Goal: Transaction & Acquisition: Book appointment/travel/reservation

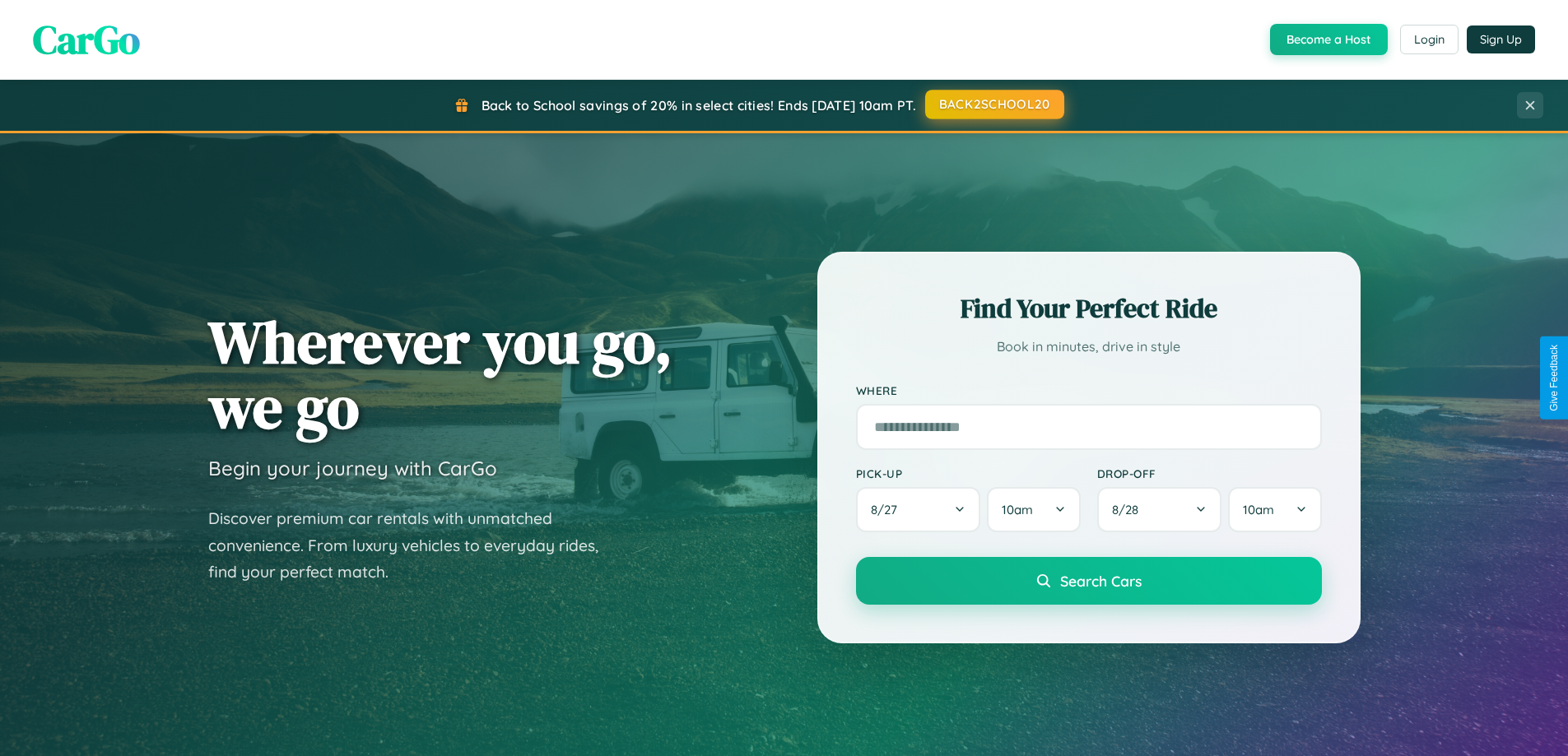
click at [993, 105] on button "BACK2SCHOOL20" at bounding box center [995, 104] width 139 height 29
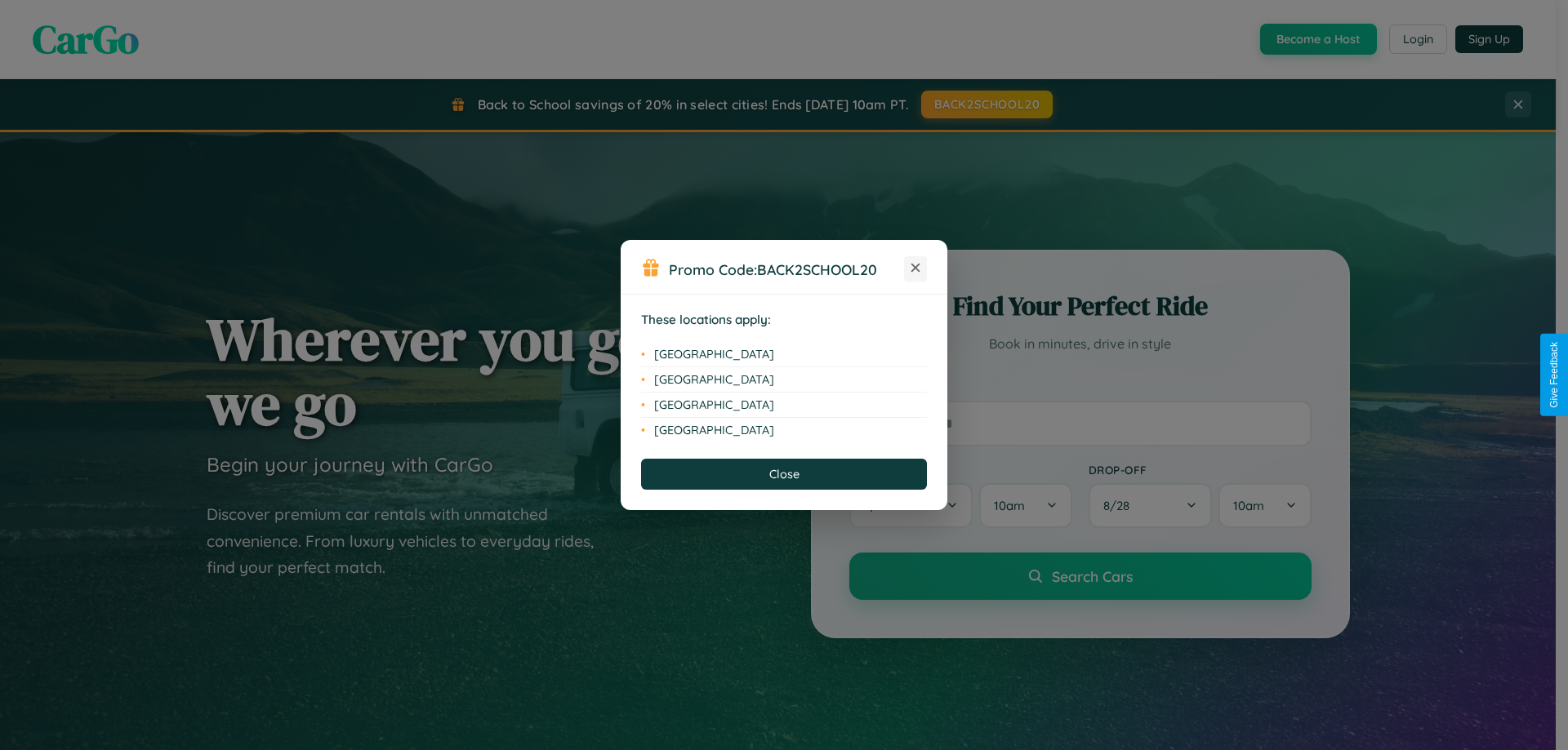
click at [916, 269] on icon at bounding box center [916, 268] width 9 height 9
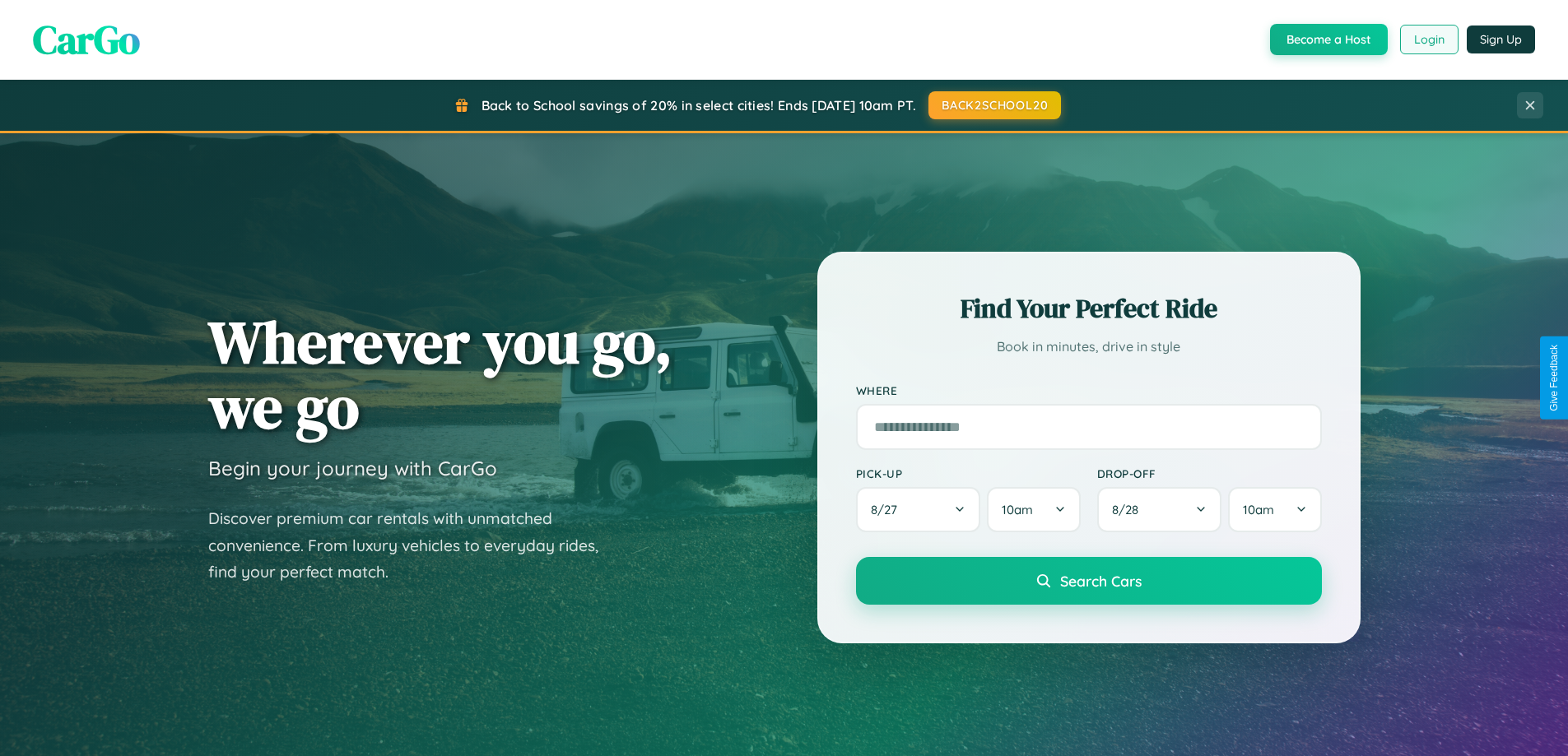
click at [1428, 39] on button "Login" at bounding box center [1429, 39] width 59 height 29
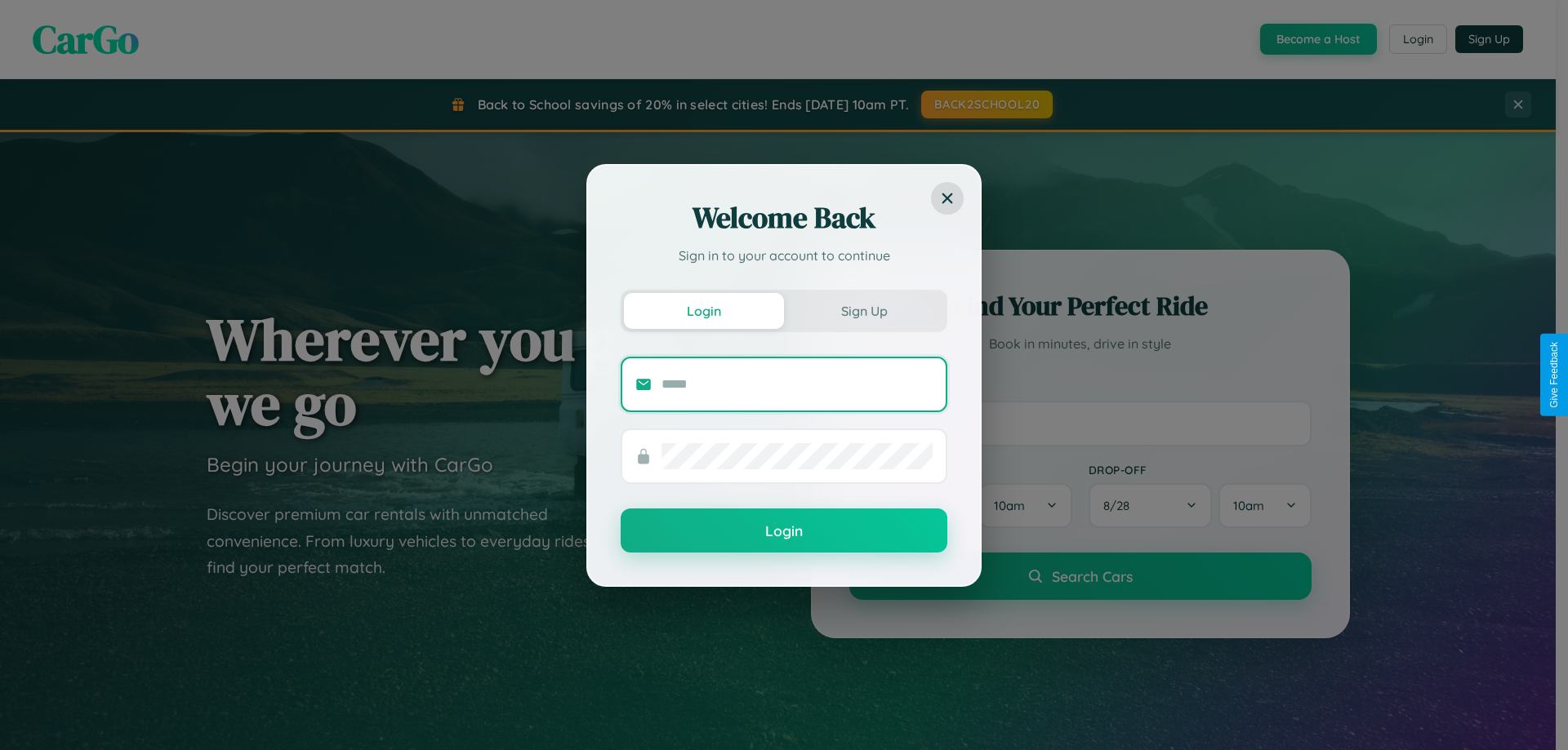
click at [797, 383] on input "text" at bounding box center [797, 384] width 271 height 26
type input "**********"
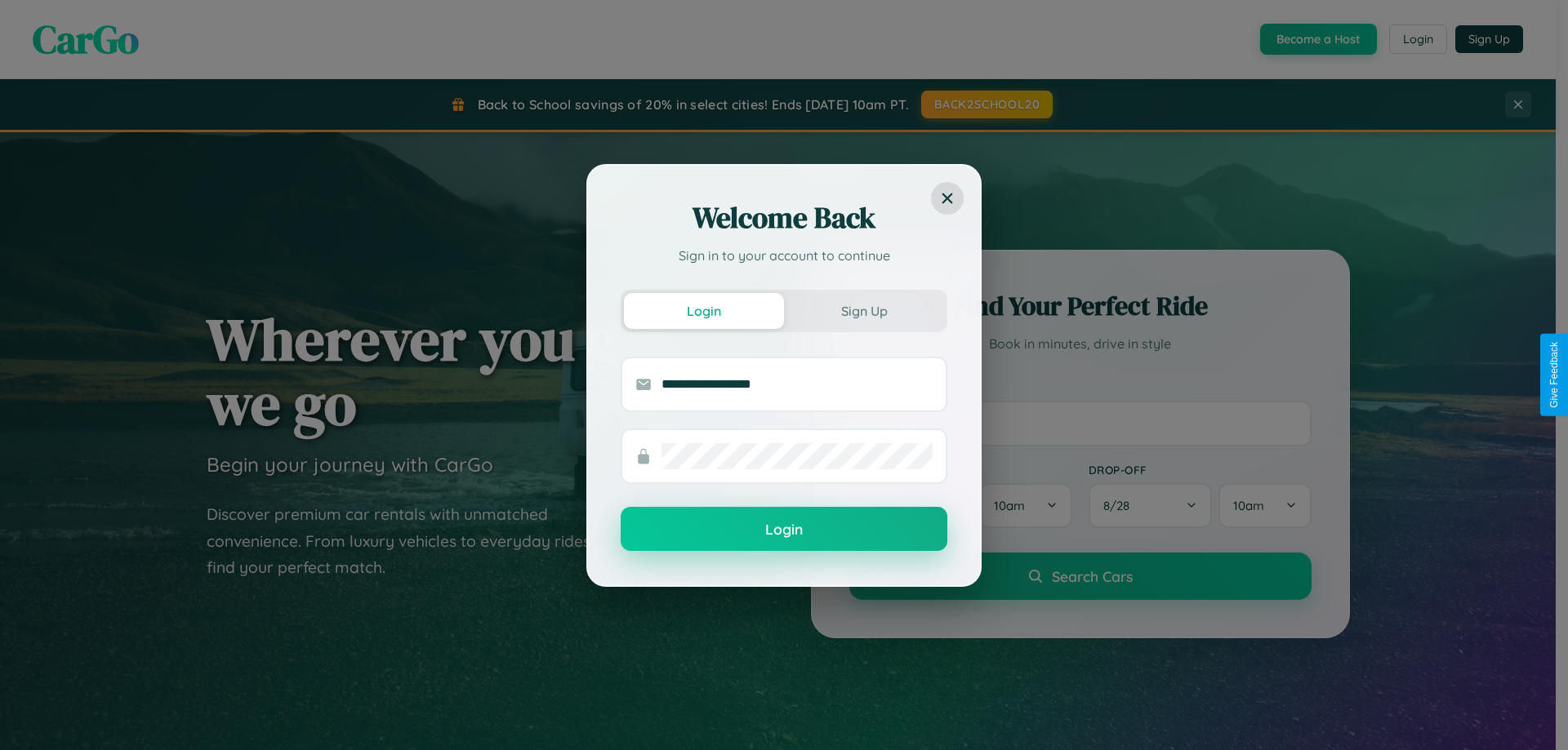
click at [784, 529] on button "Login" at bounding box center [784, 528] width 326 height 44
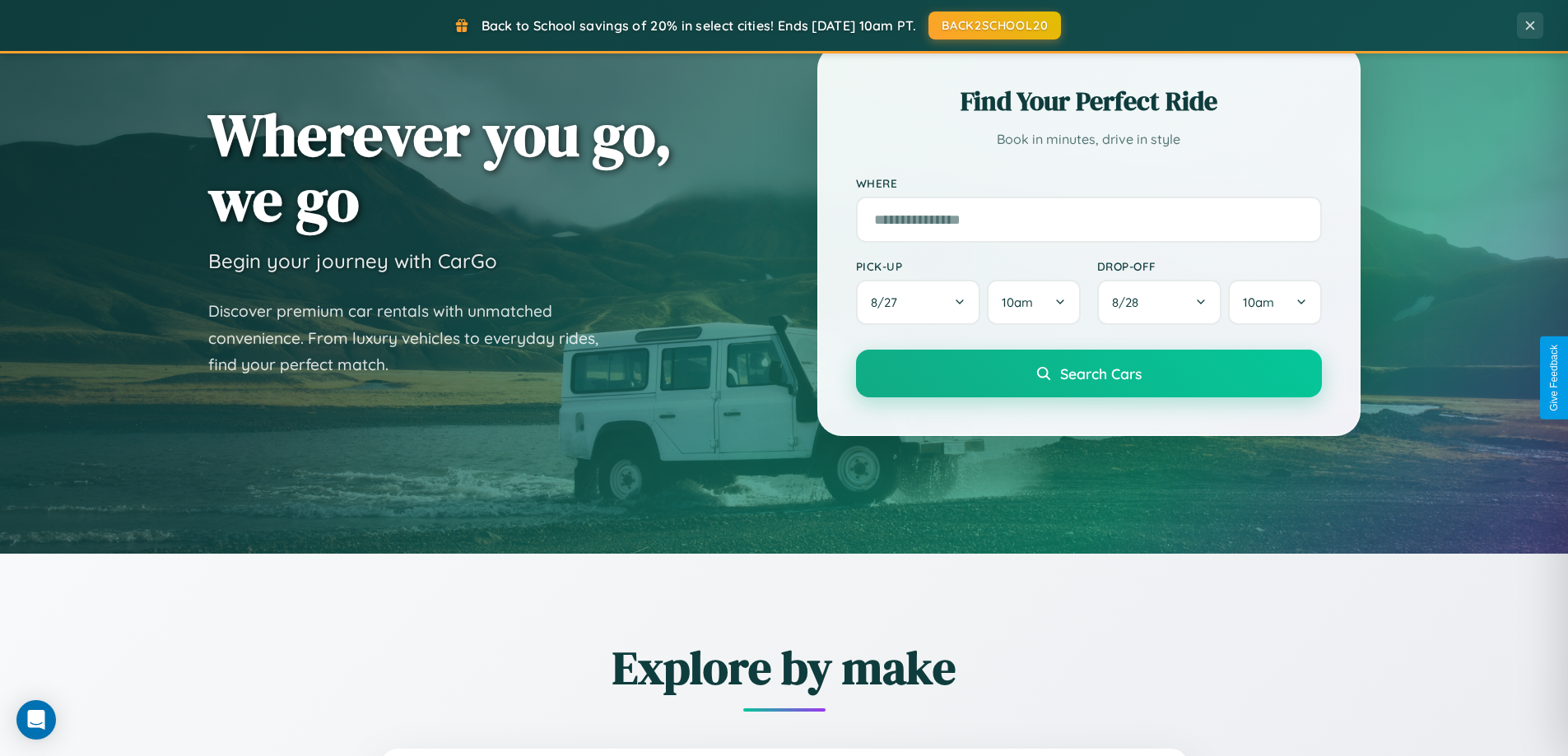
scroll to position [709, 0]
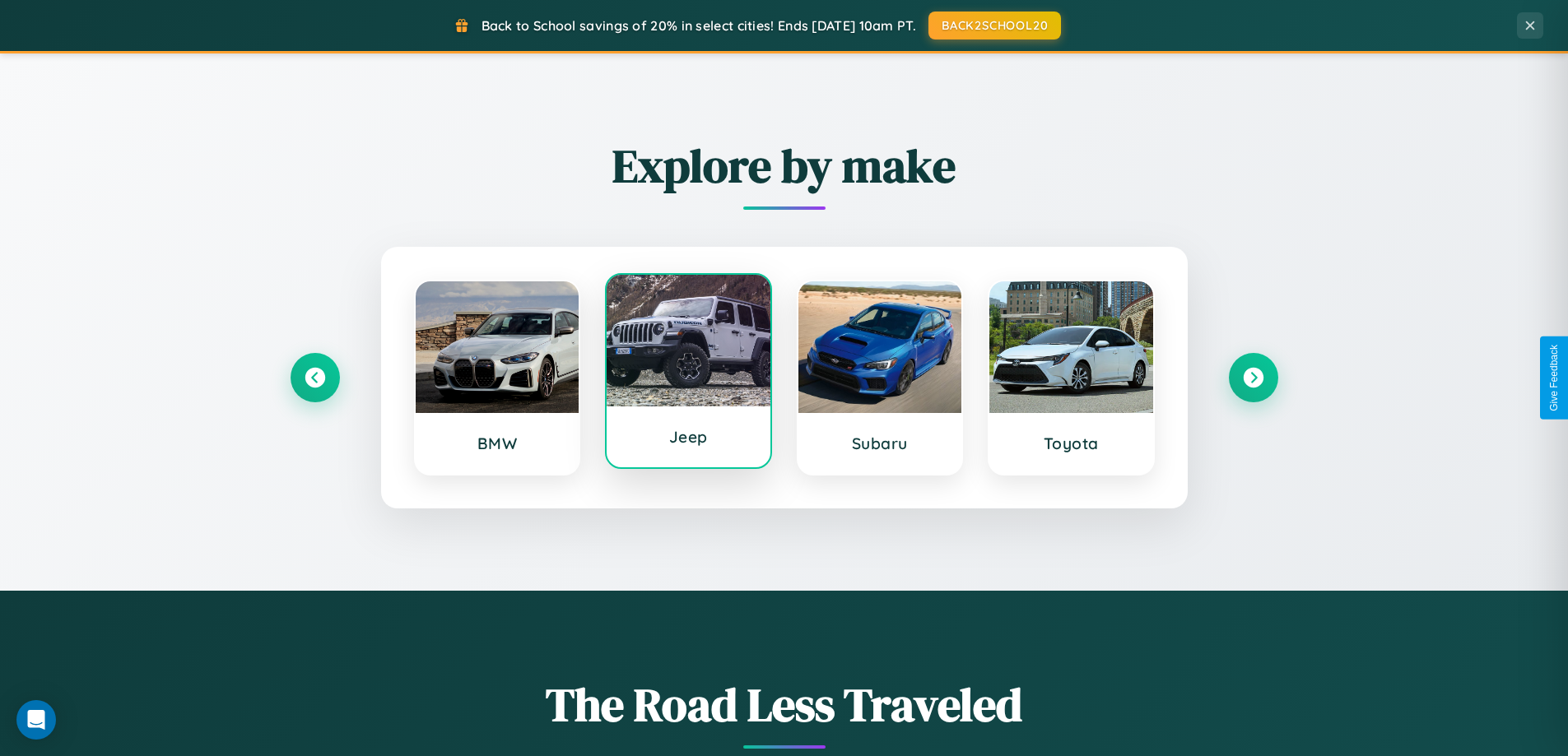
click at [688, 377] on div at bounding box center [689, 340] width 164 height 131
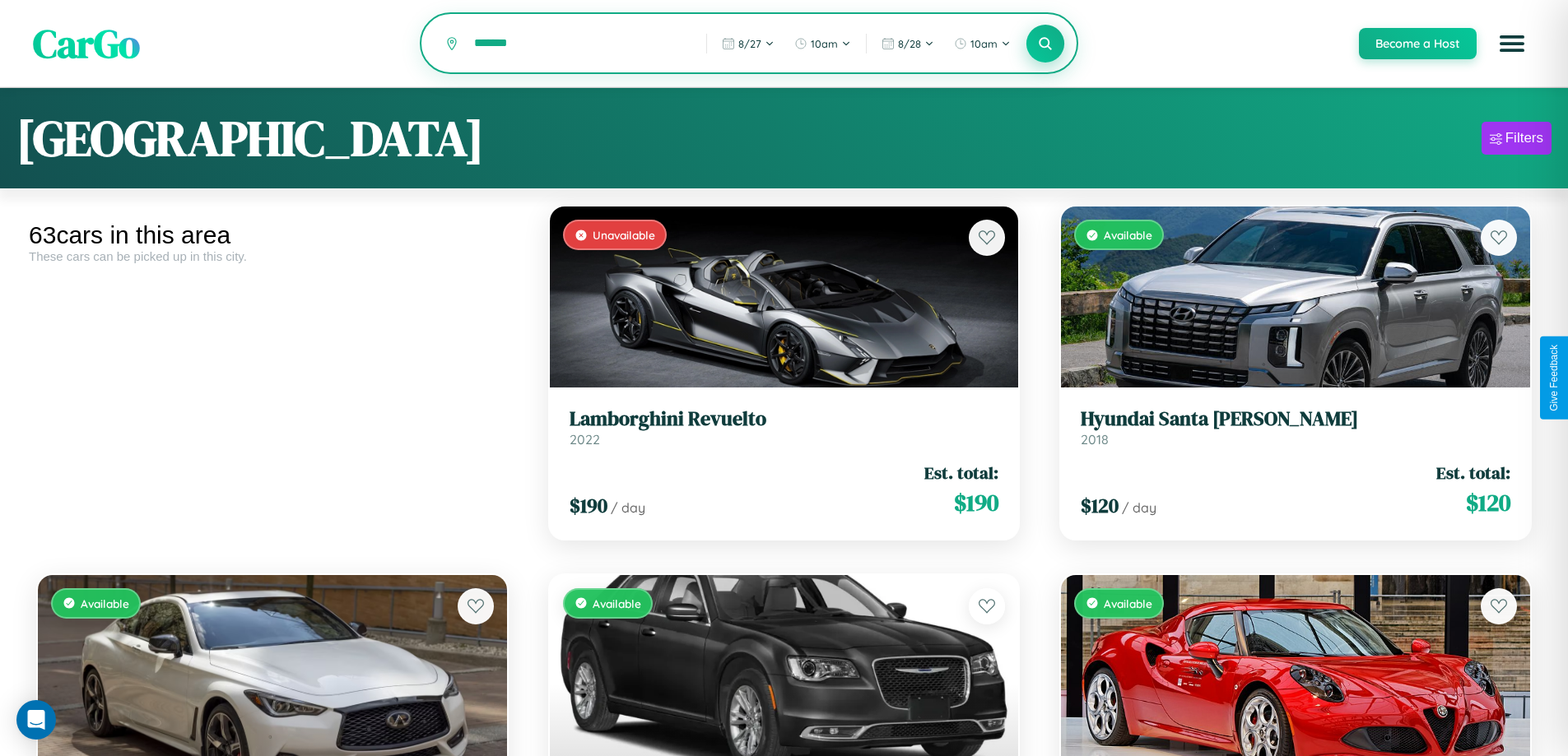
type input "*******"
click at [1044, 44] on icon at bounding box center [1045, 43] width 16 height 16
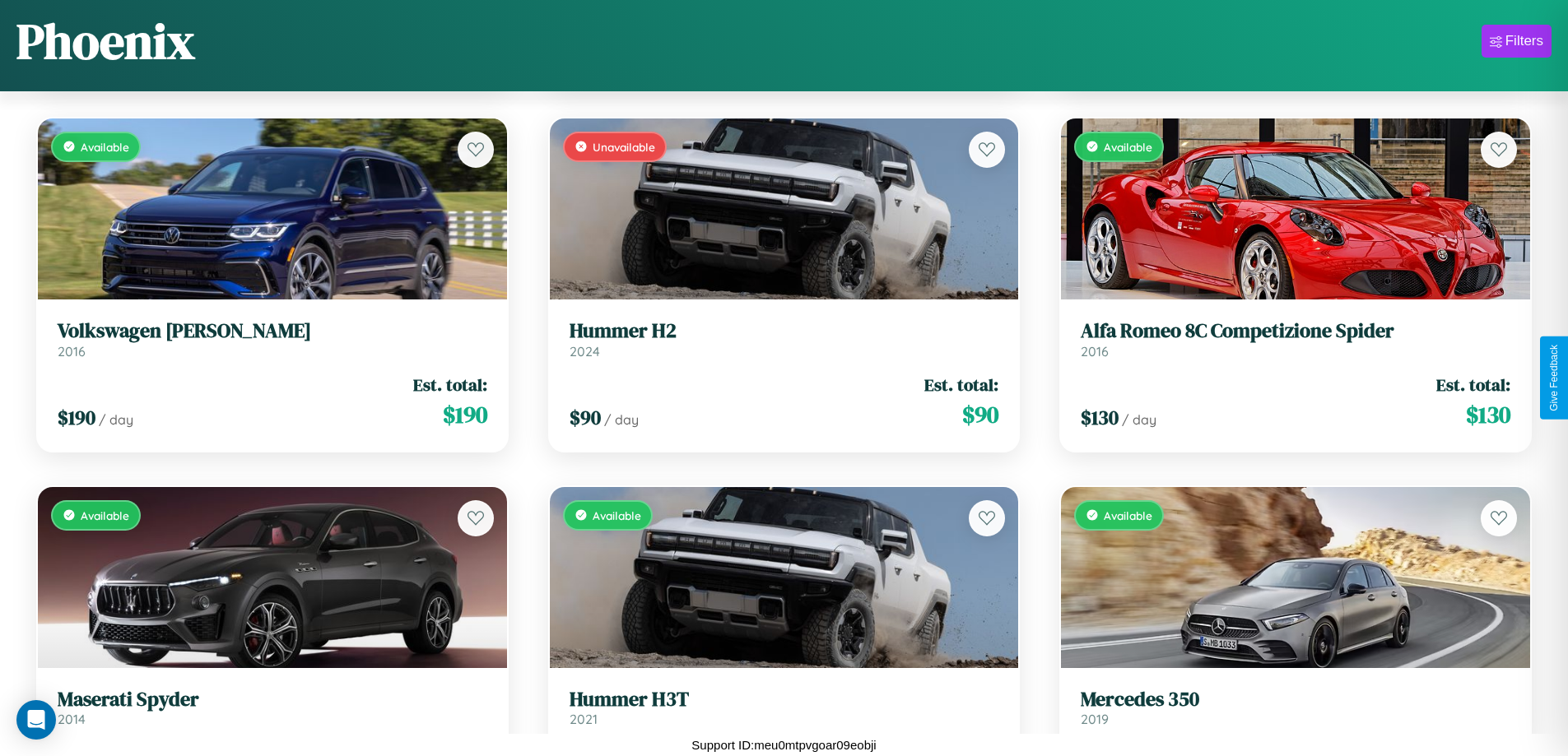
scroll to position [4283, 0]
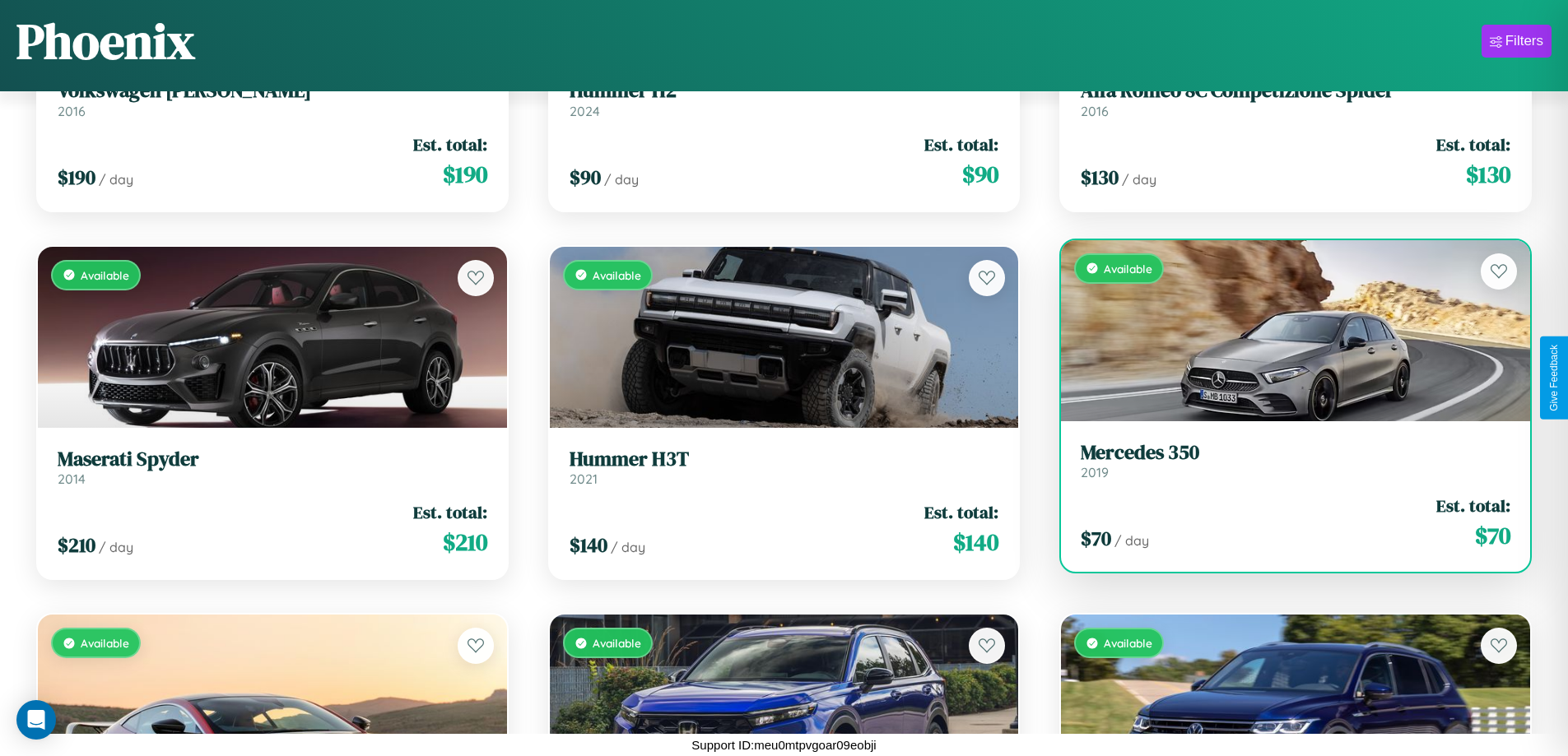
click at [1284, 461] on h3 "Mercedes 350" at bounding box center [1295, 452] width 429 height 24
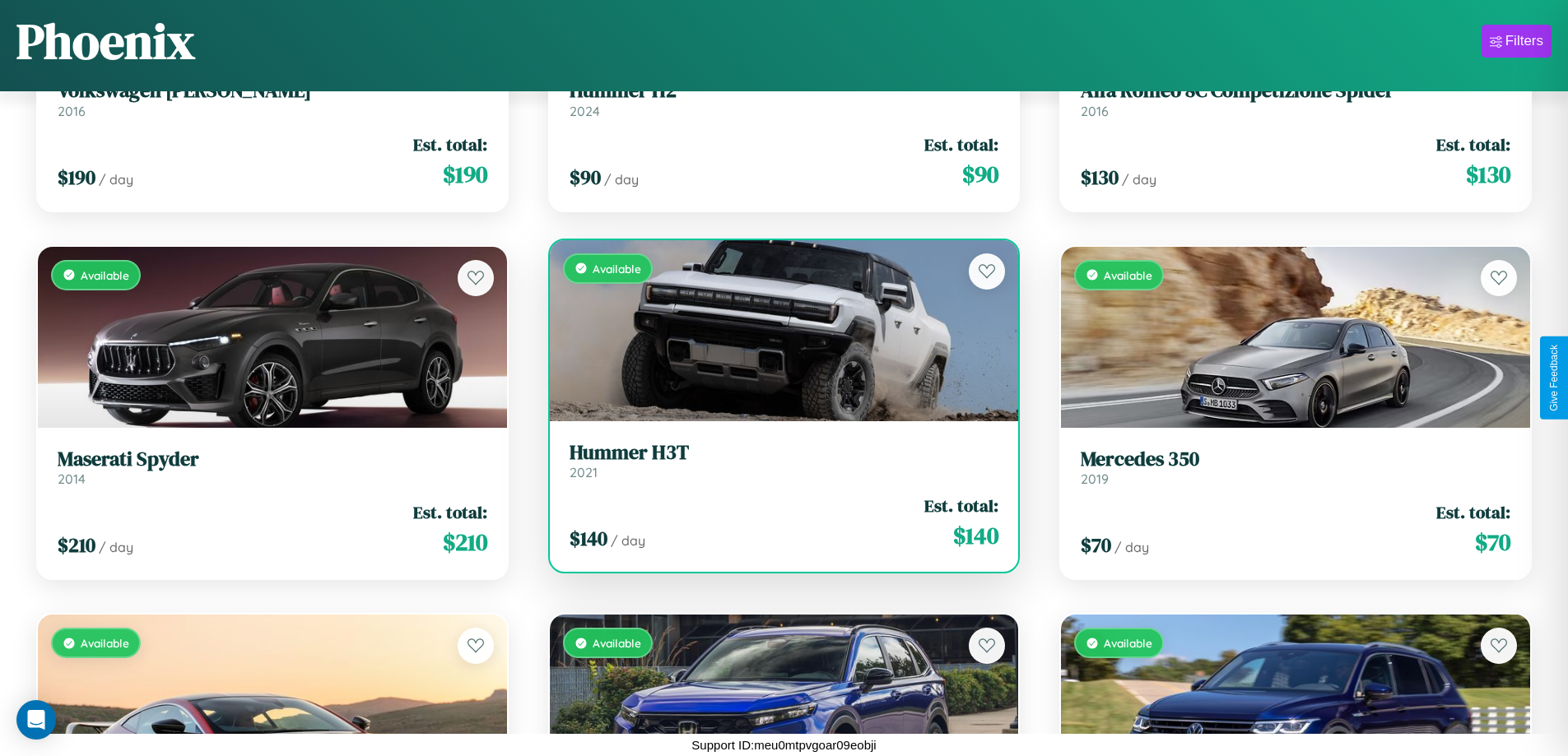
scroll to position [2810, 0]
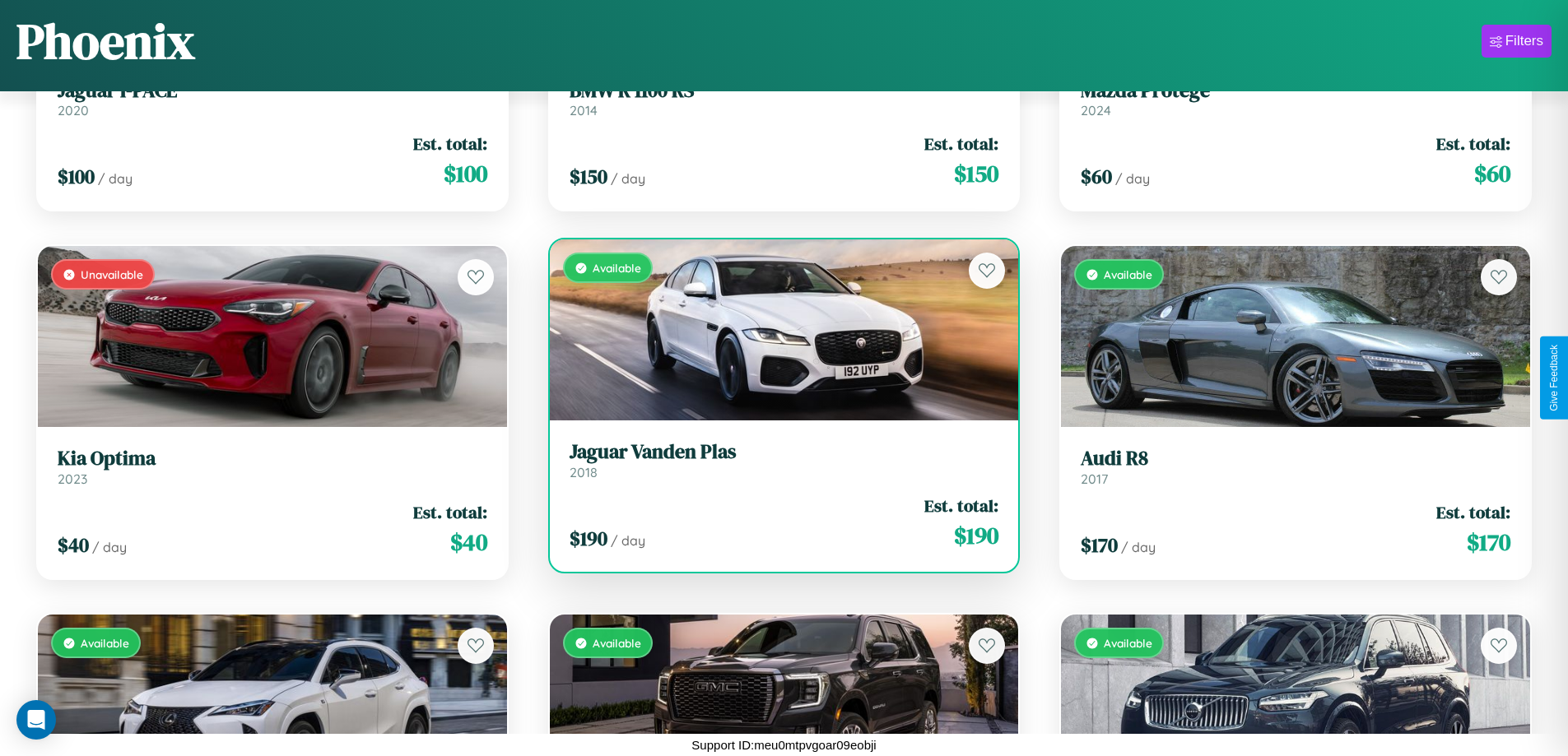
click at [777, 523] on div "$ 190 / day Est. total: $ 190" at bounding box center [784, 523] width 429 height 59
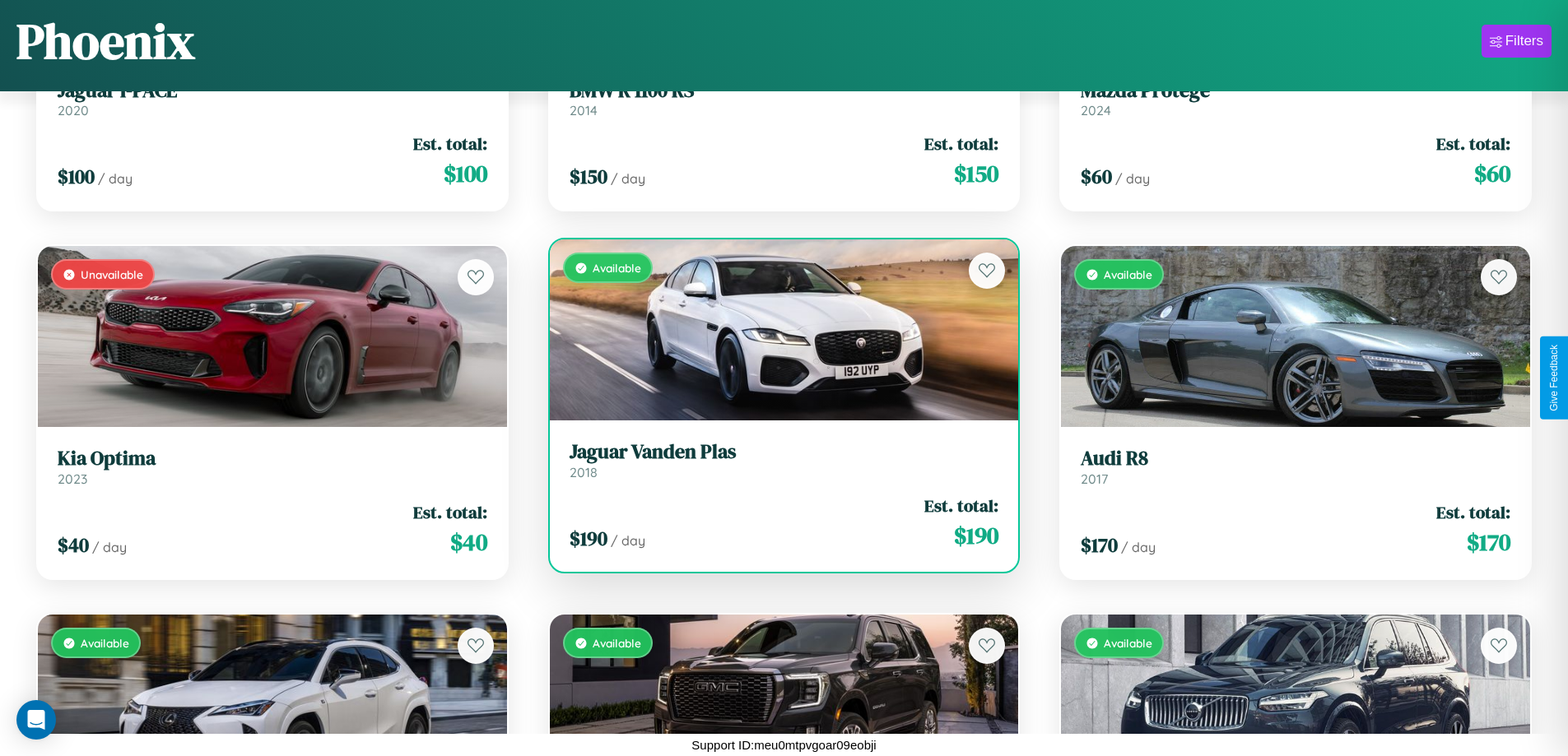
click at [777, 523] on div "$ 190 / day Est. total: $ 190" at bounding box center [784, 523] width 429 height 59
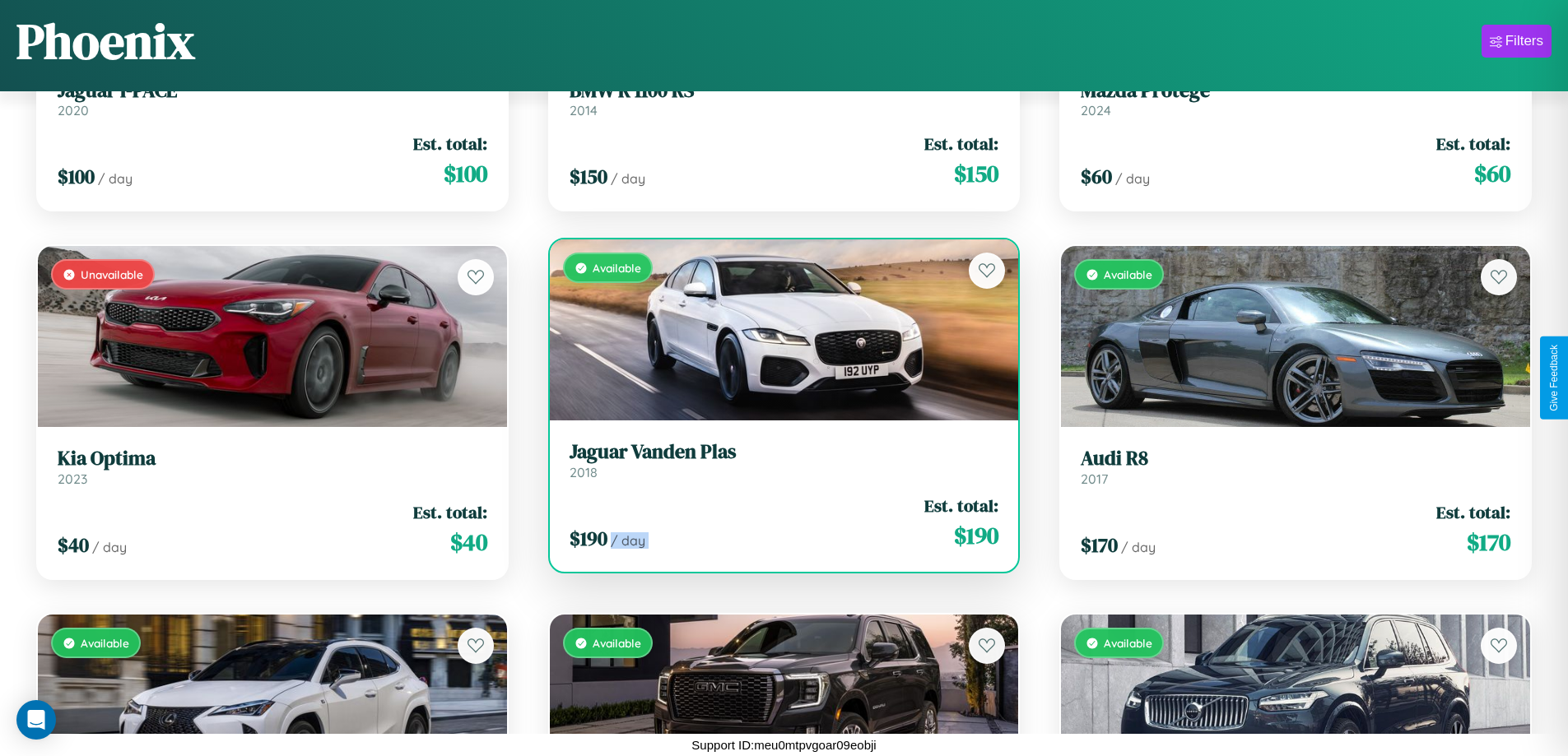
click at [777, 523] on div "$ 190 / day Est. total: $ 190" at bounding box center [784, 523] width 429 height 59
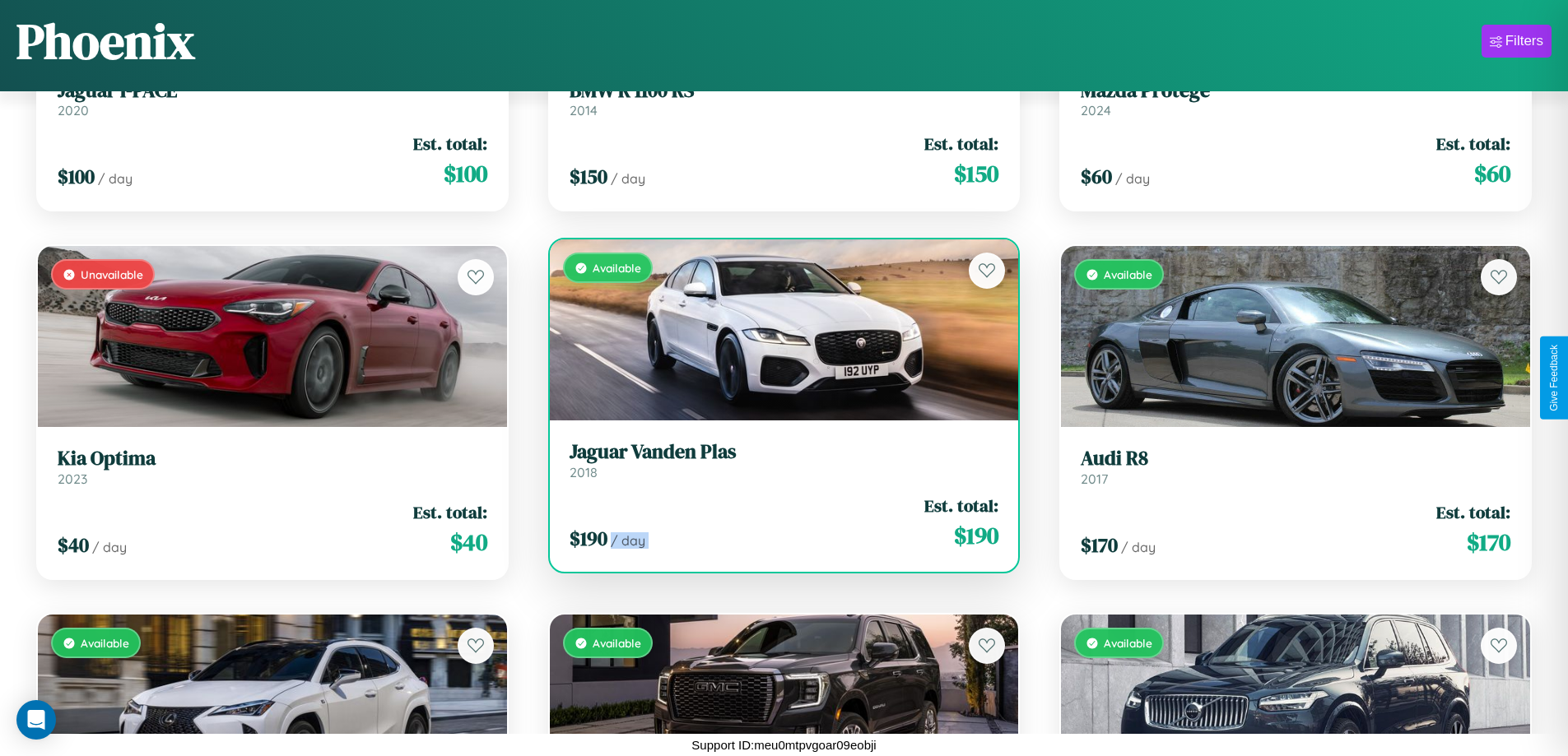
click at [777, 523] on div "$ 190 / day Est. total: $ 190" at bounding box center [784, 523] width 429 height 59
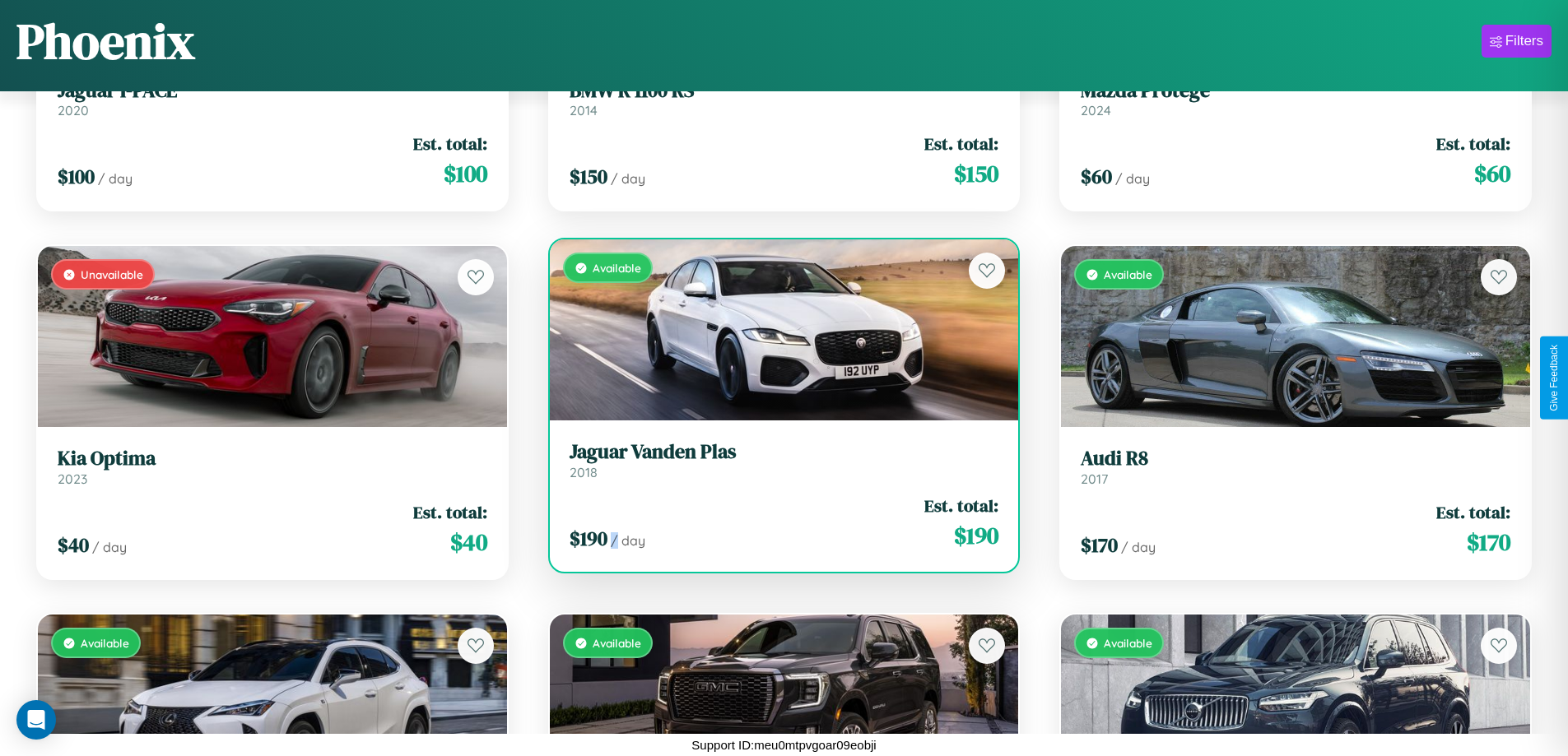
click at [777, 523] on div "$ 190 / day Est. total: $ 190" at bounding box center [784, 523] width 429 height 59
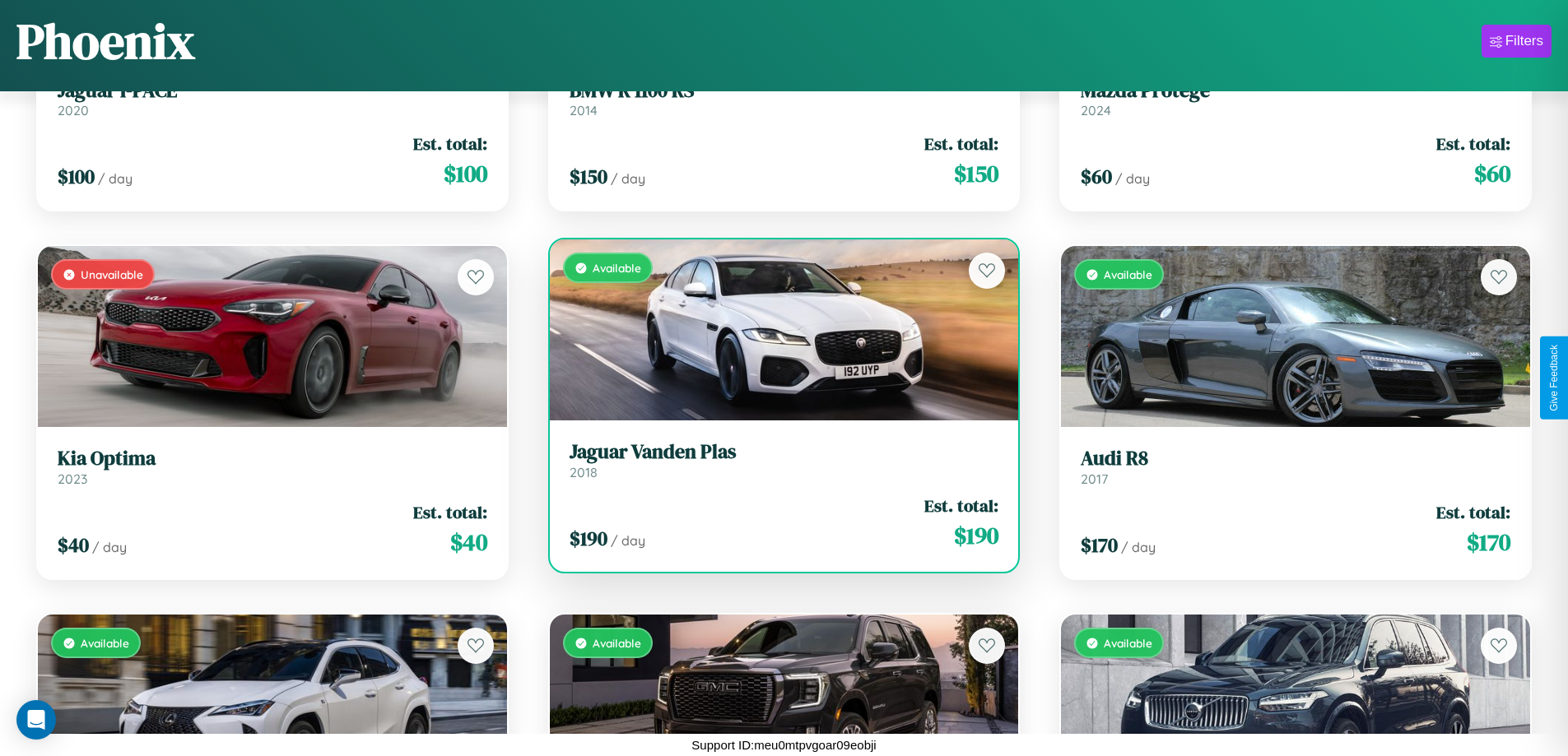
click at [777, 460] on h3 "Jaguar Vanden Plas" at bounding box center [784, 452] width 429 height 24
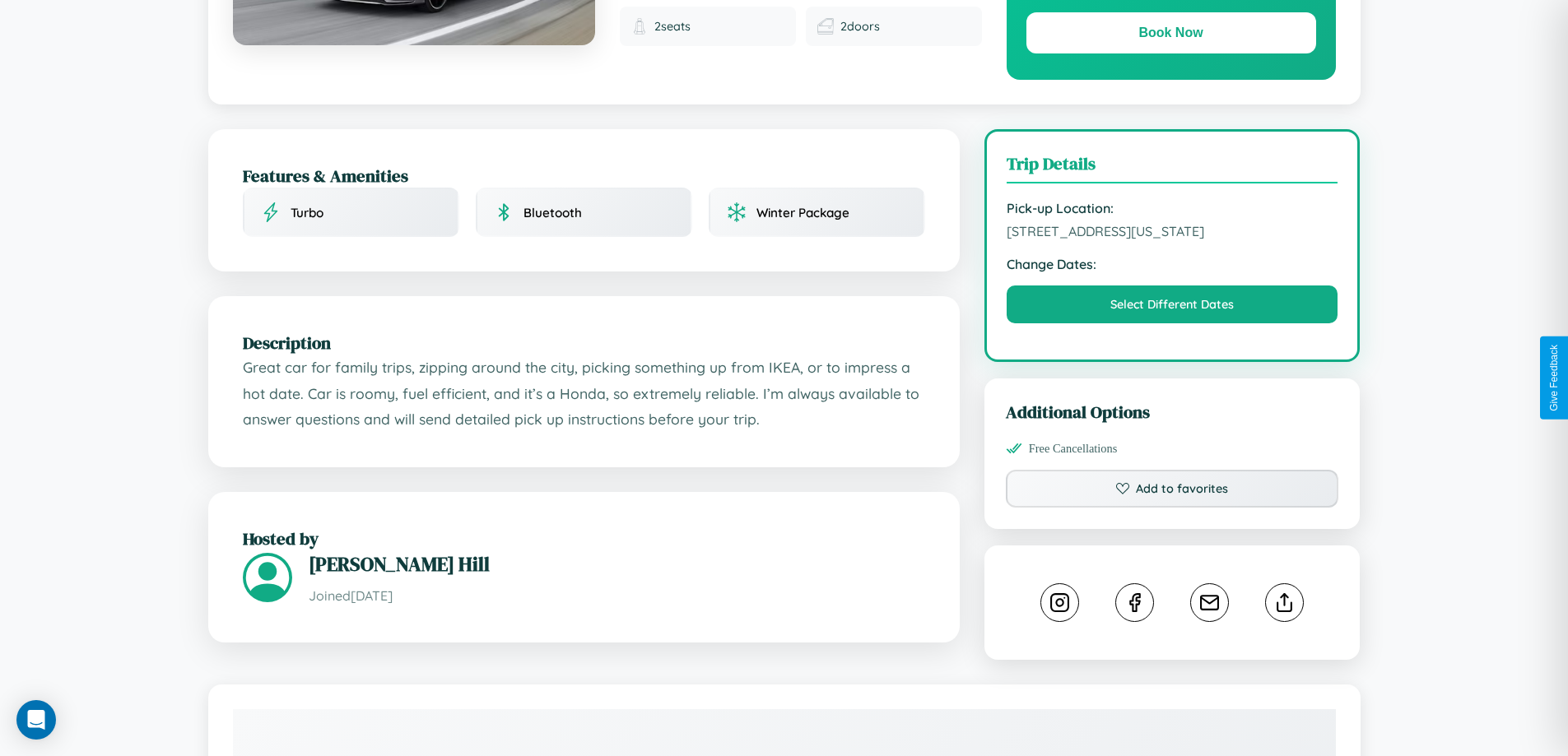
scroll to position [540, 0]
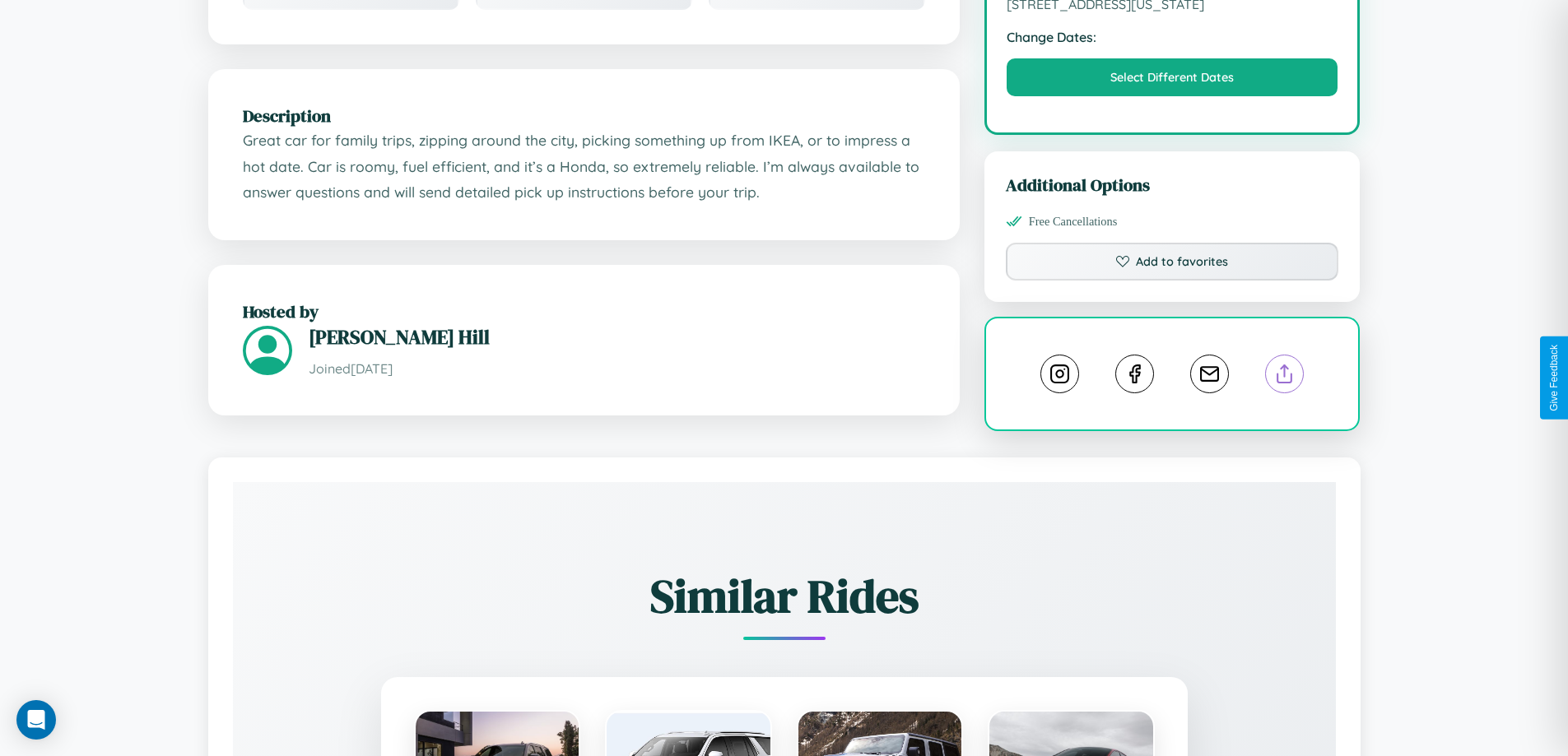
click at [1284, 377] on line at bounding box center [1284, 371] width 0 height 12
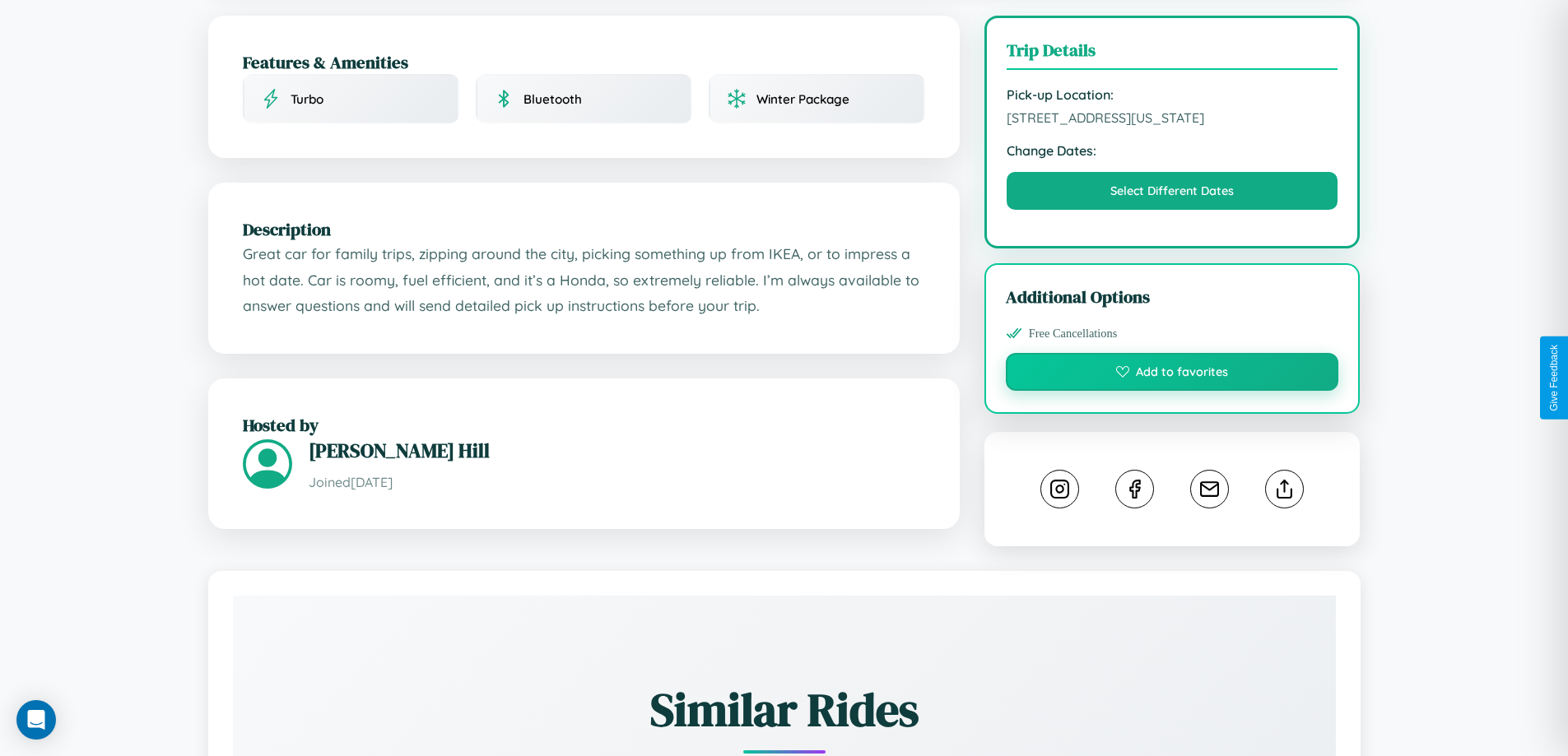
click at [1172, 375] on button "Add to favorites" at bounding box center [1172, 371] width 333 height 38
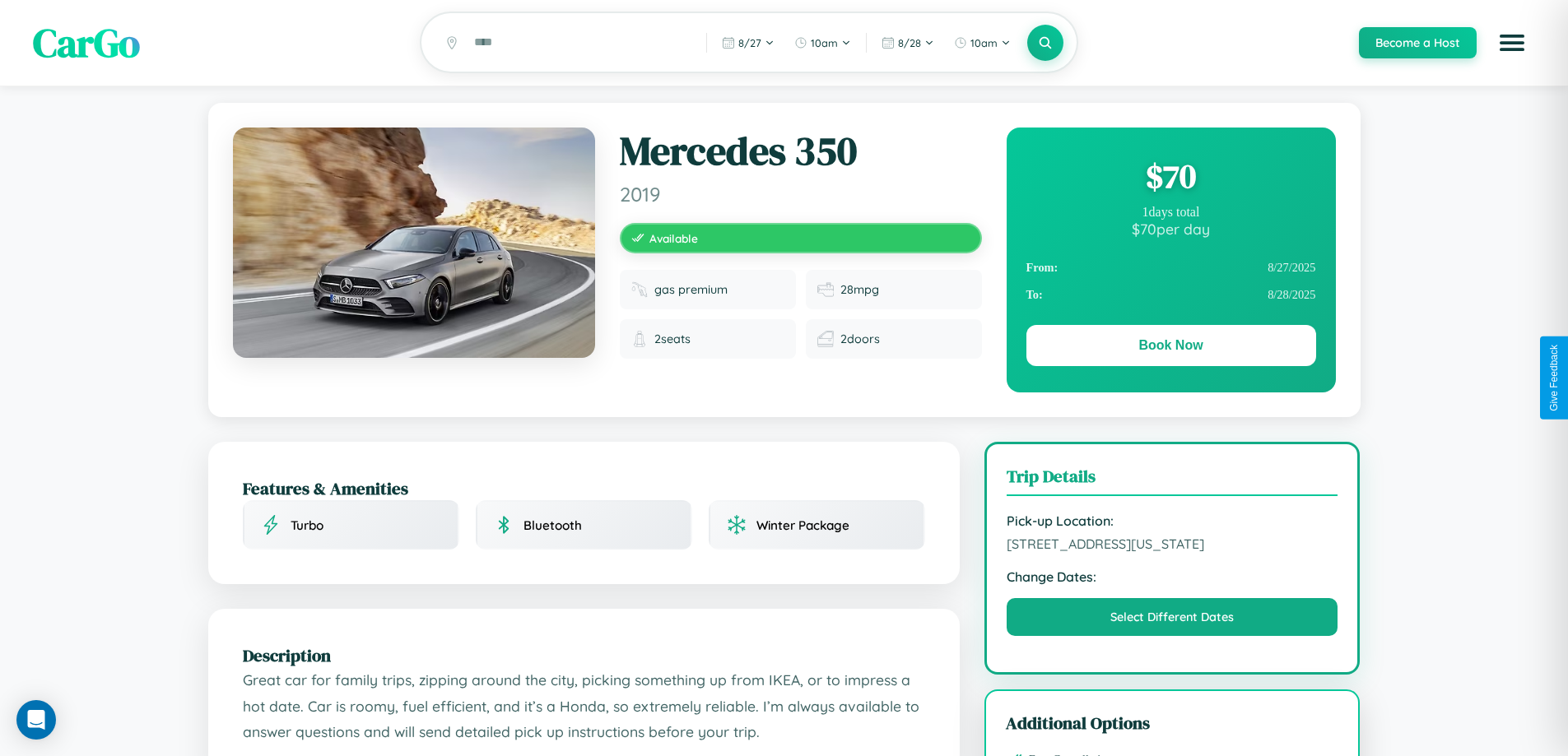
scroll to position [0, 0]
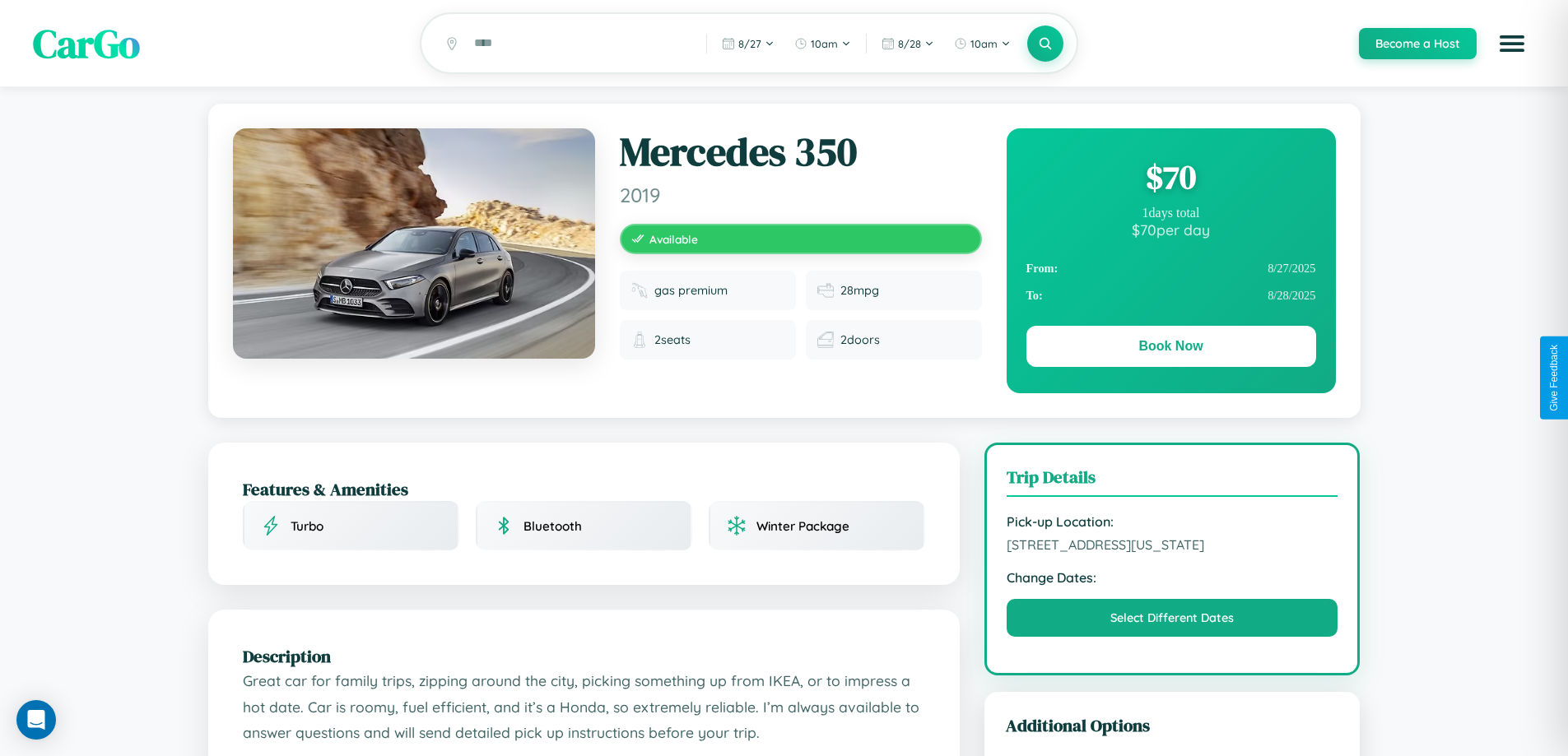
click at [1171, 179] on div "$ 70" at bounding box center [1171, 176] width 290 height 44
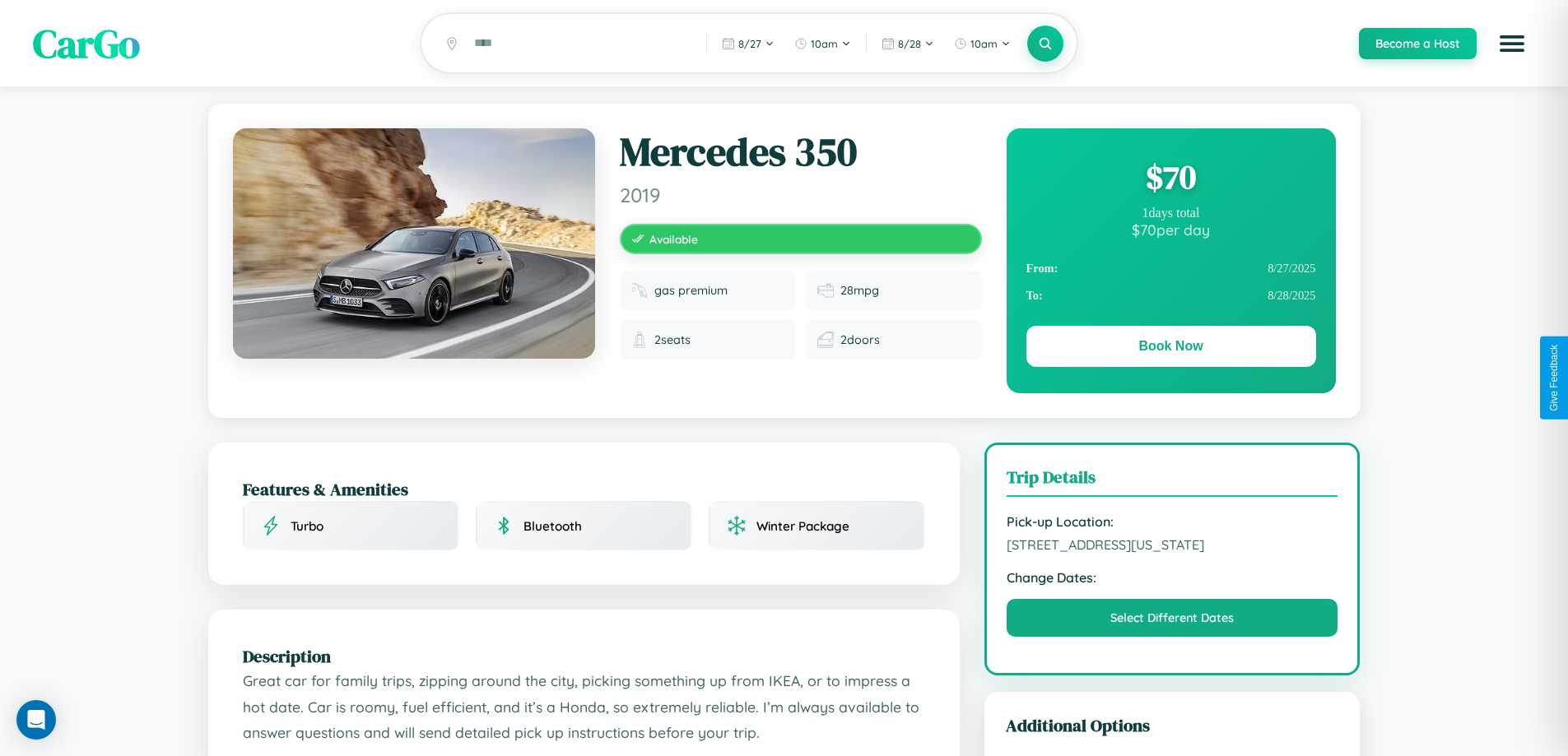
click at [1171, 179] on div "$ 70" at bounding box center [1171, 176] width 290 height 44
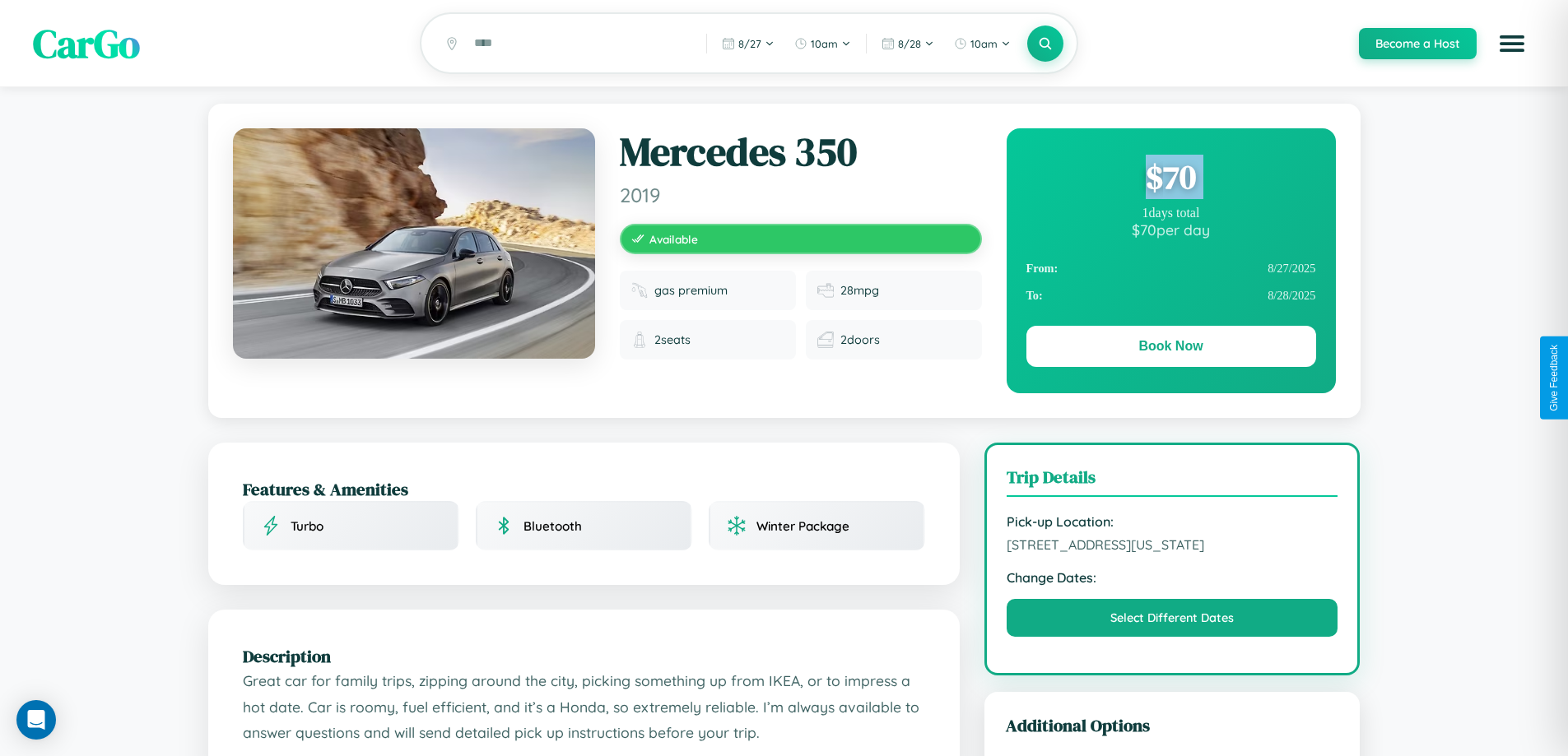
click at [1171, 179] on div "$ 70" at bounding box center [1171, 176] width 290 height 44
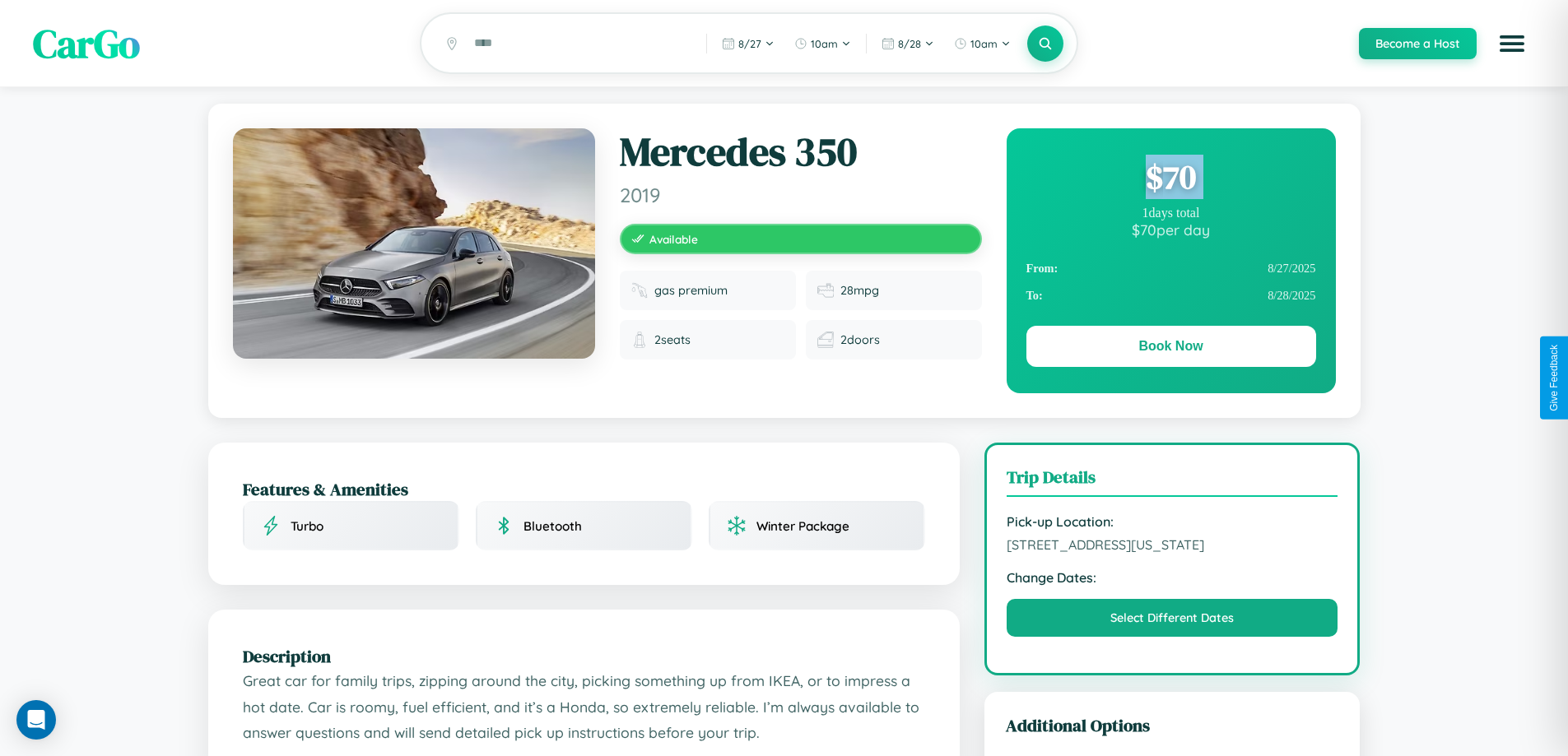
click at [1171, 179] on div "$ 70" at bounding box center [1171, 176] width 290 height 44
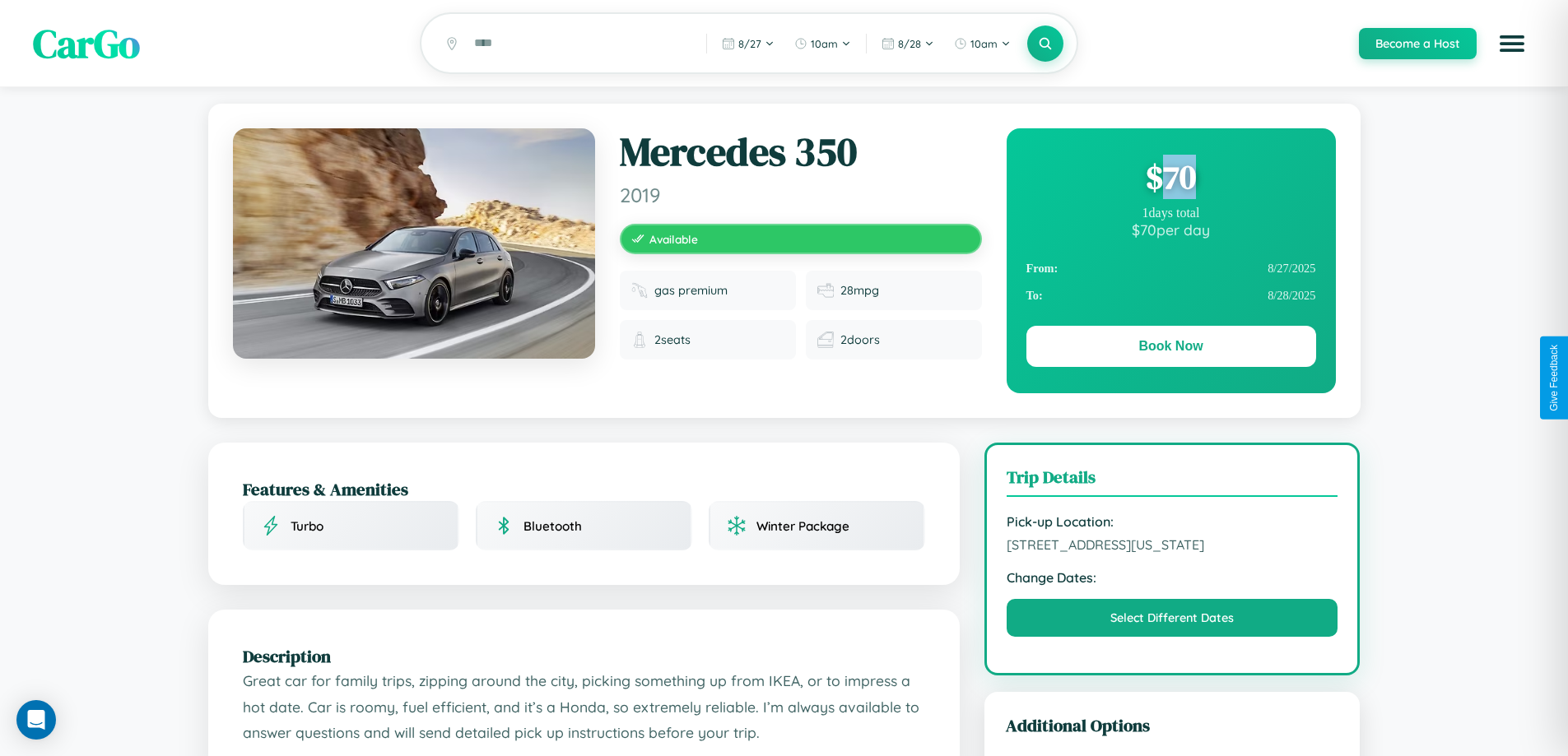
click at [1171, 179] on div "$ 70" at bounding box center [1171, 176] width 290 height 44
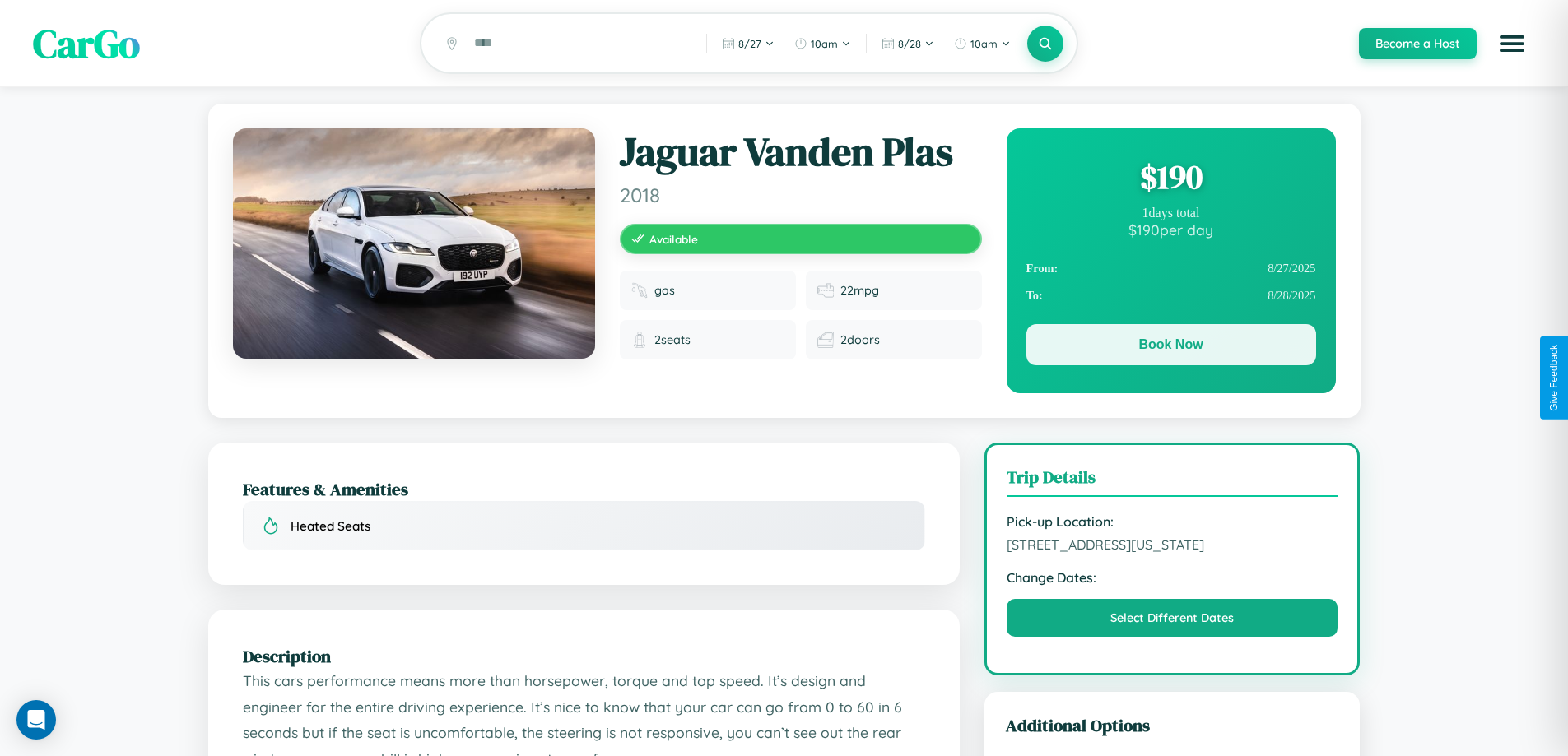
click at [1171, 347] on button "Book Now" at bounding box center [1171, 345] width 290 height 41
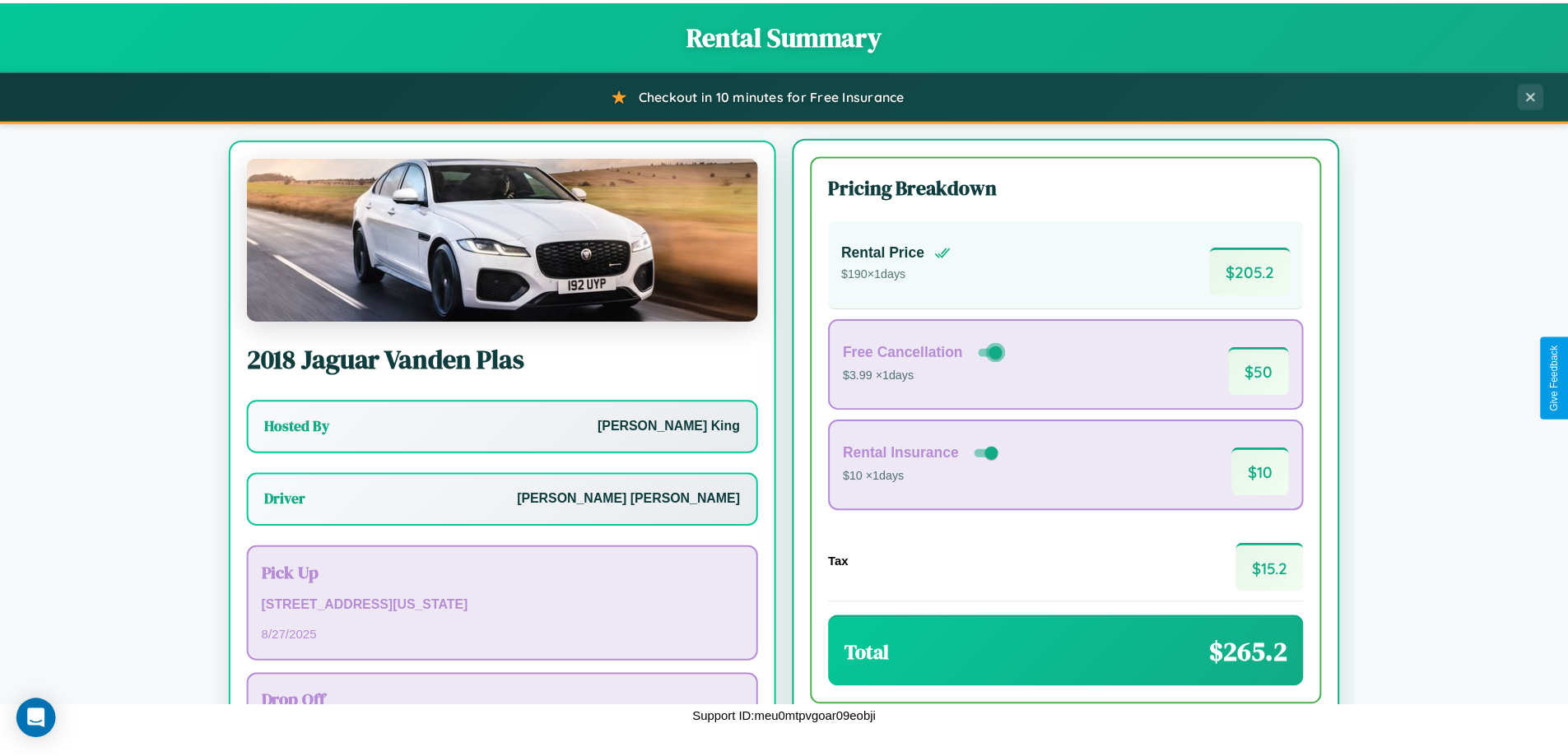
scroll to position [76, 0]
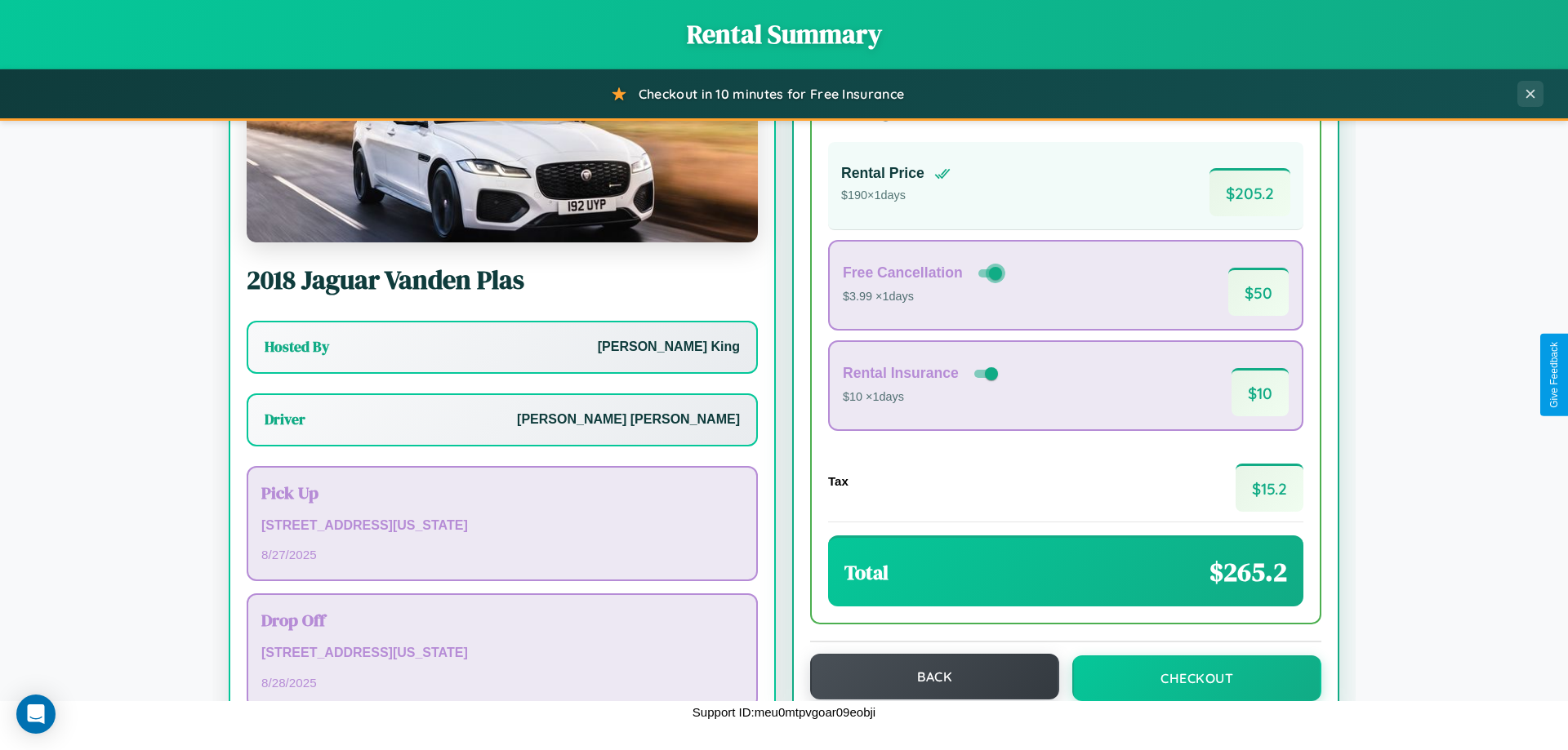
click at [926, 677] on button "Back" at bounding box center [935, 676] width 249 height 46
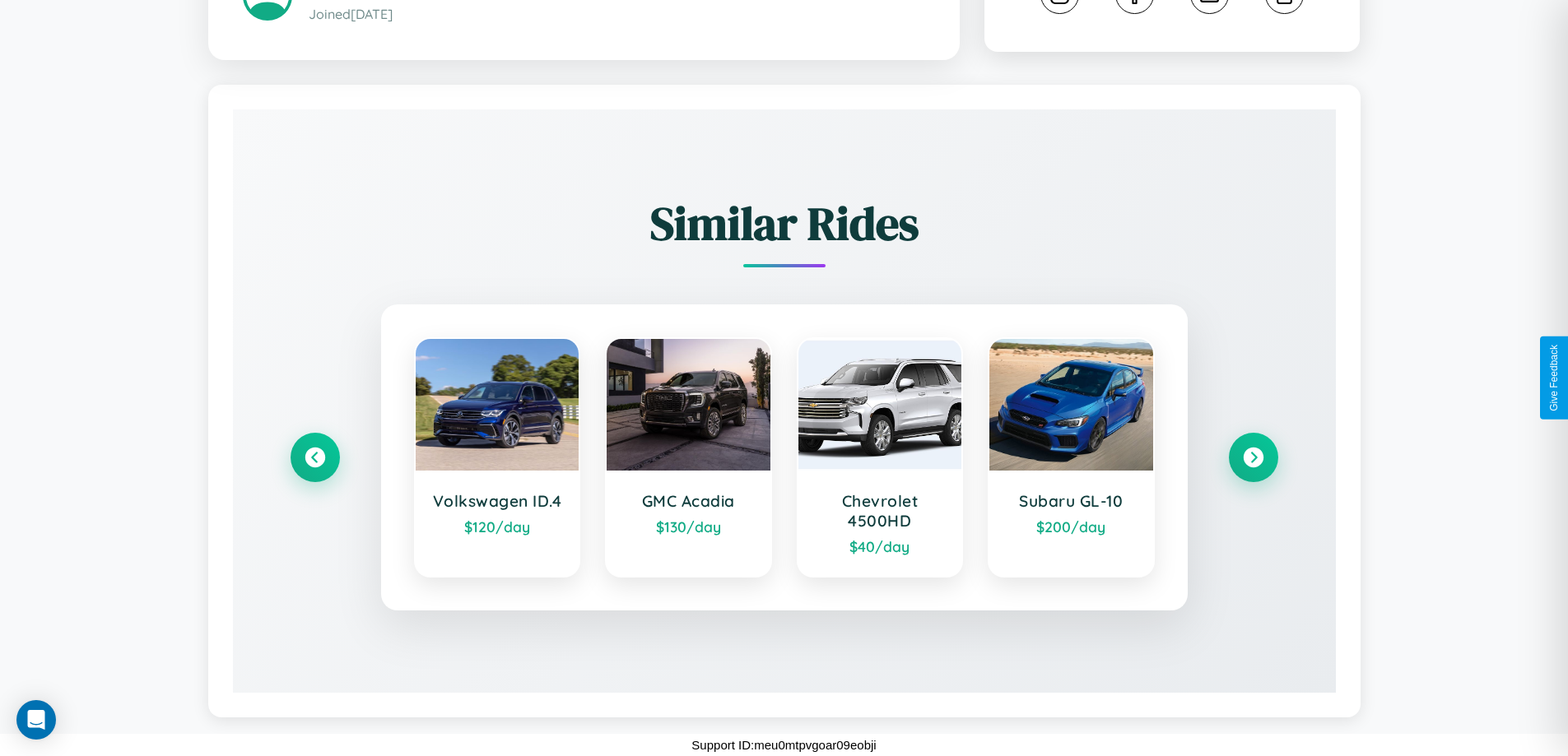
scroll to position [932, 0]
click at [1253, 457] on icon at bounding box center [1253, 457] width 23 height 23
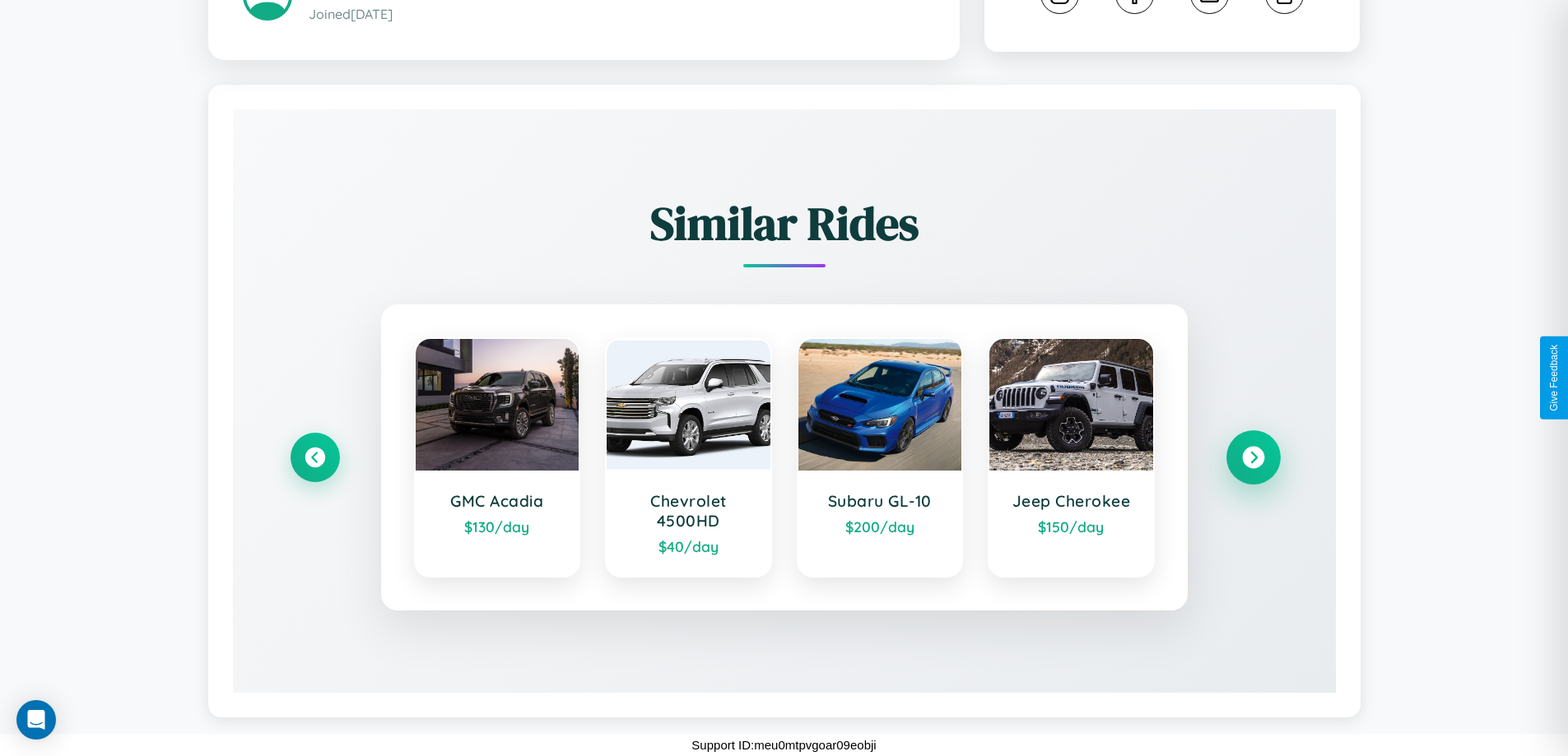
click at [1253, 457] on icon at bounding box center [1253, 457] width 23 height 23
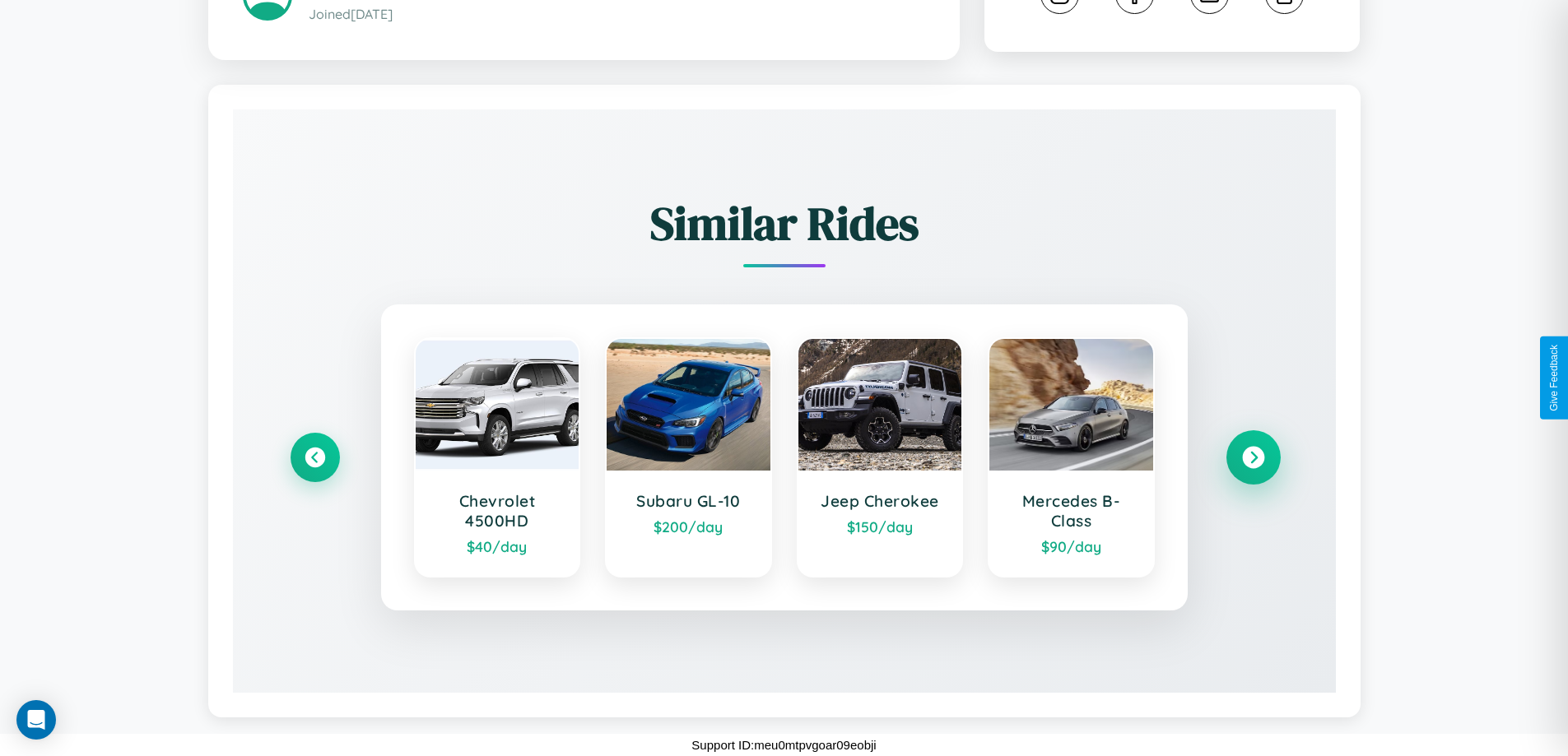
click at [1253, 457] on icon at bounding box center [1253, 457] width 23 height 23
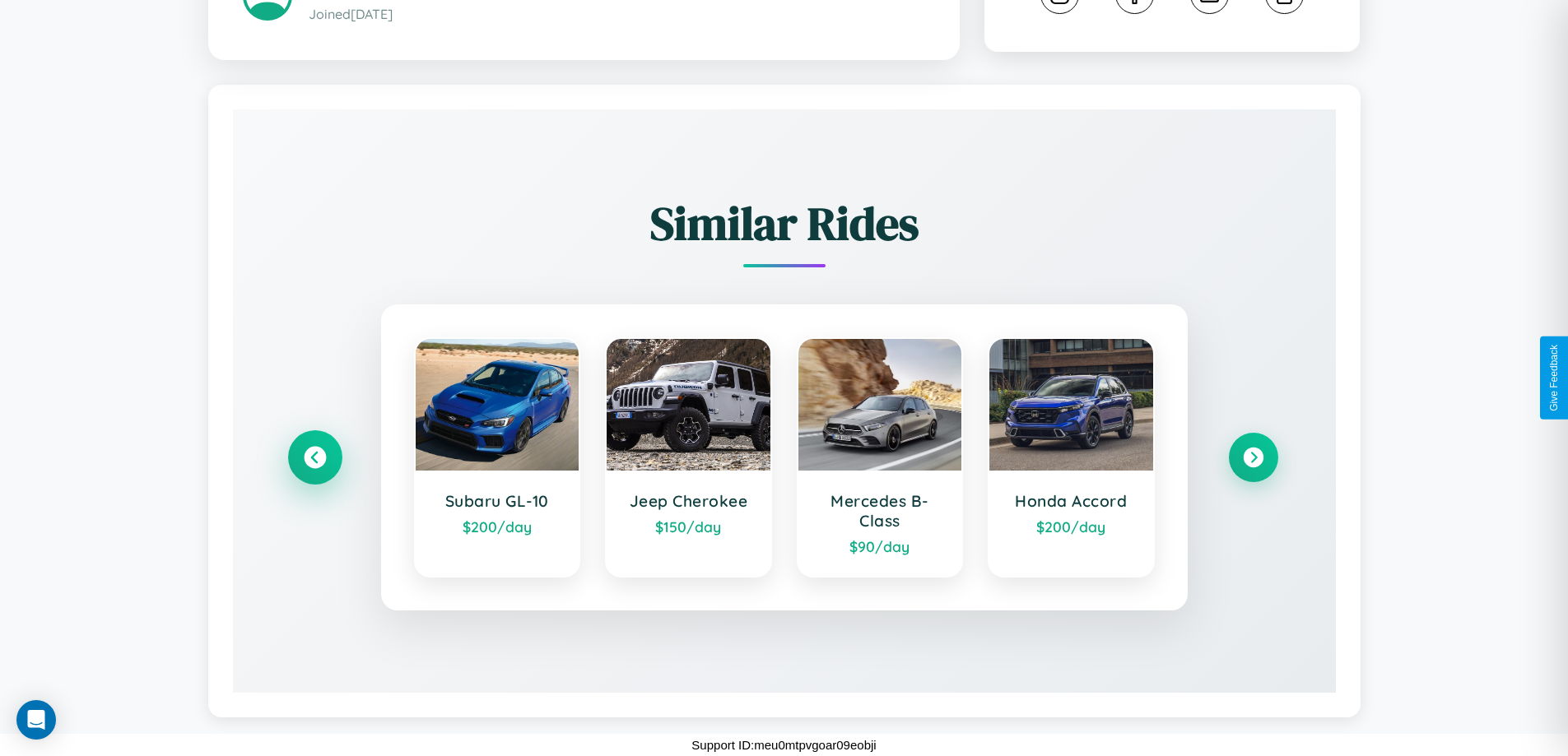
click at [315, 457] on icon at bounding box center [315, 457] width 23 height 23
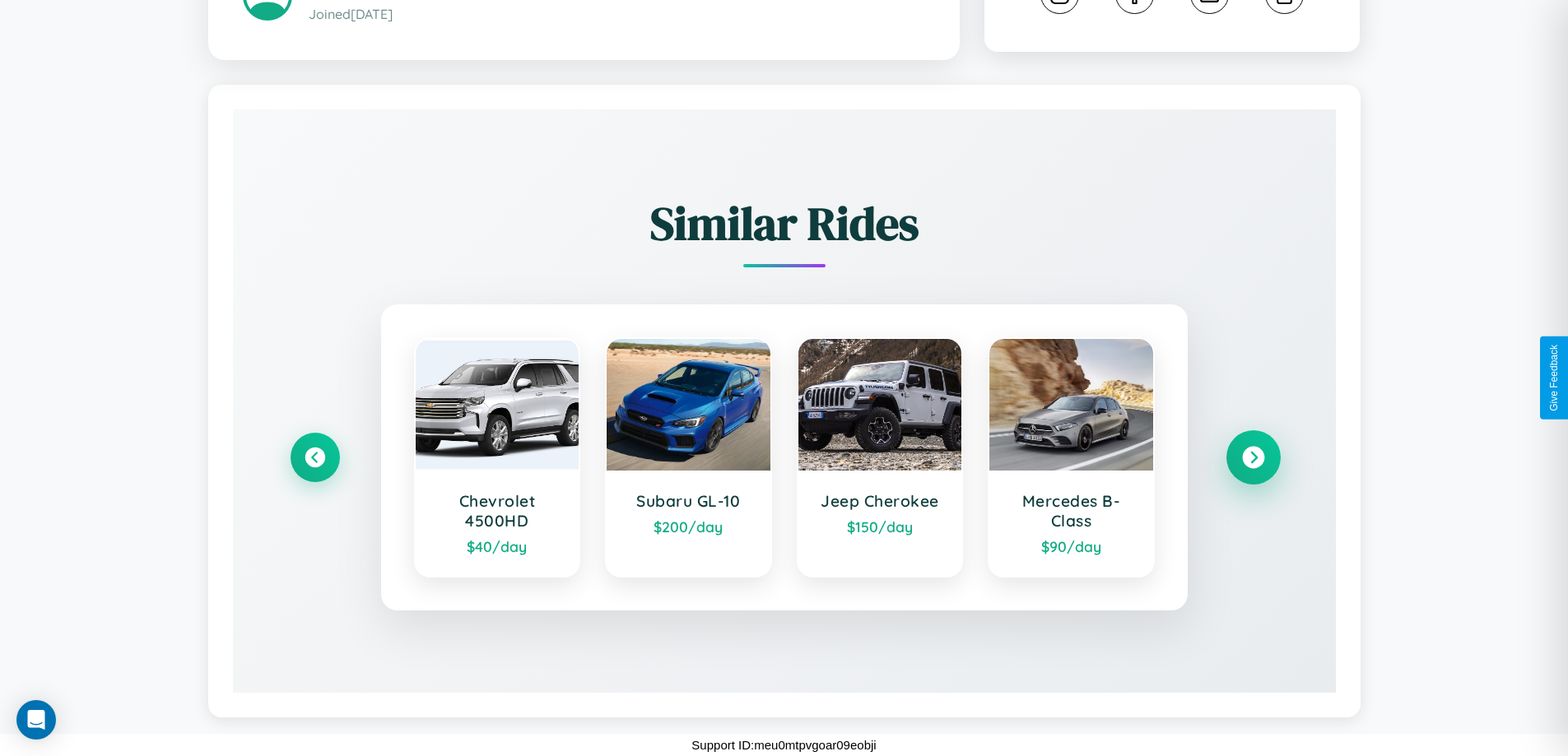
click at [1253, 457] on icon at bounding box center [1253, 457] width 23 height 23
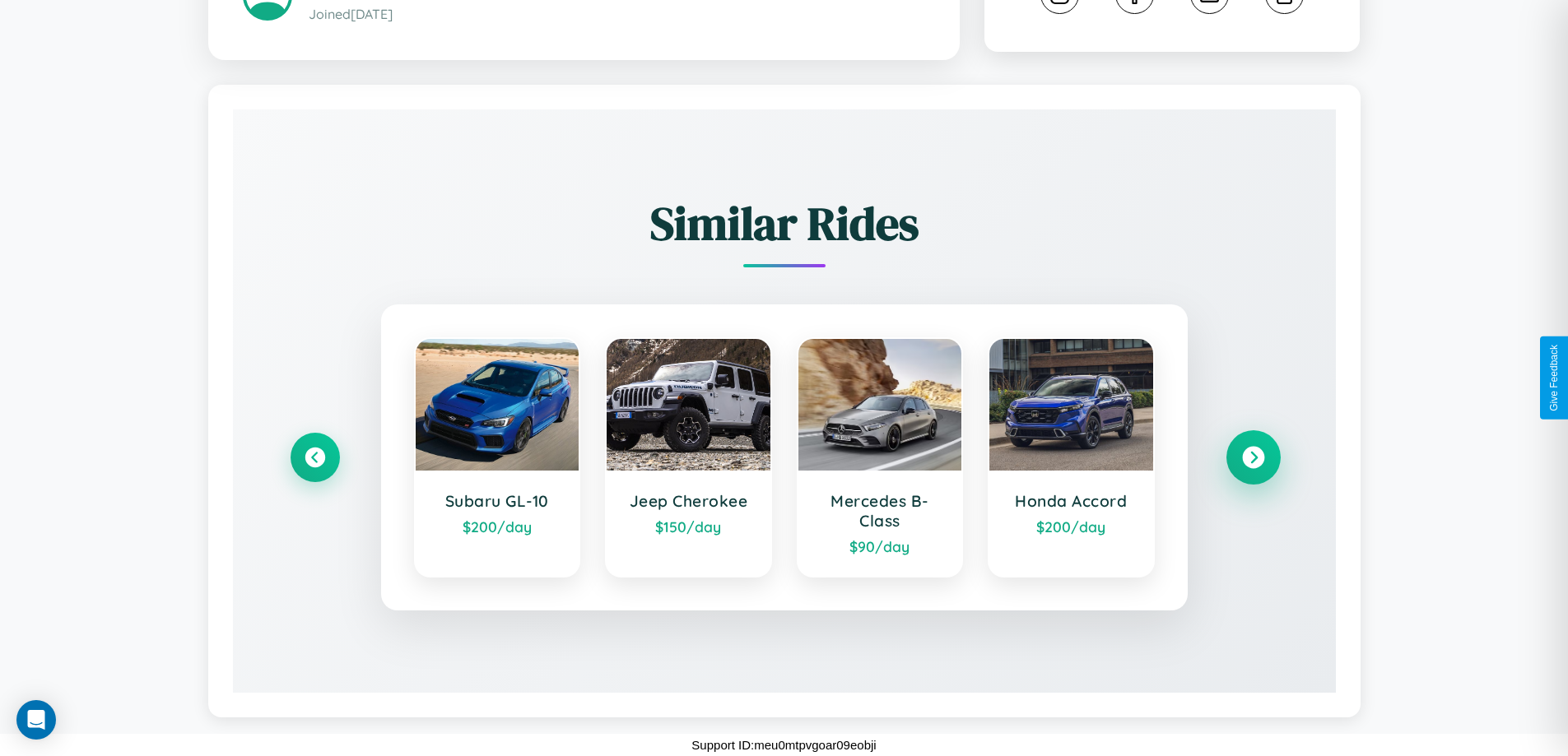
click at [1253, 457] on icon at bounding box center [1253, 457] width 23 height 23
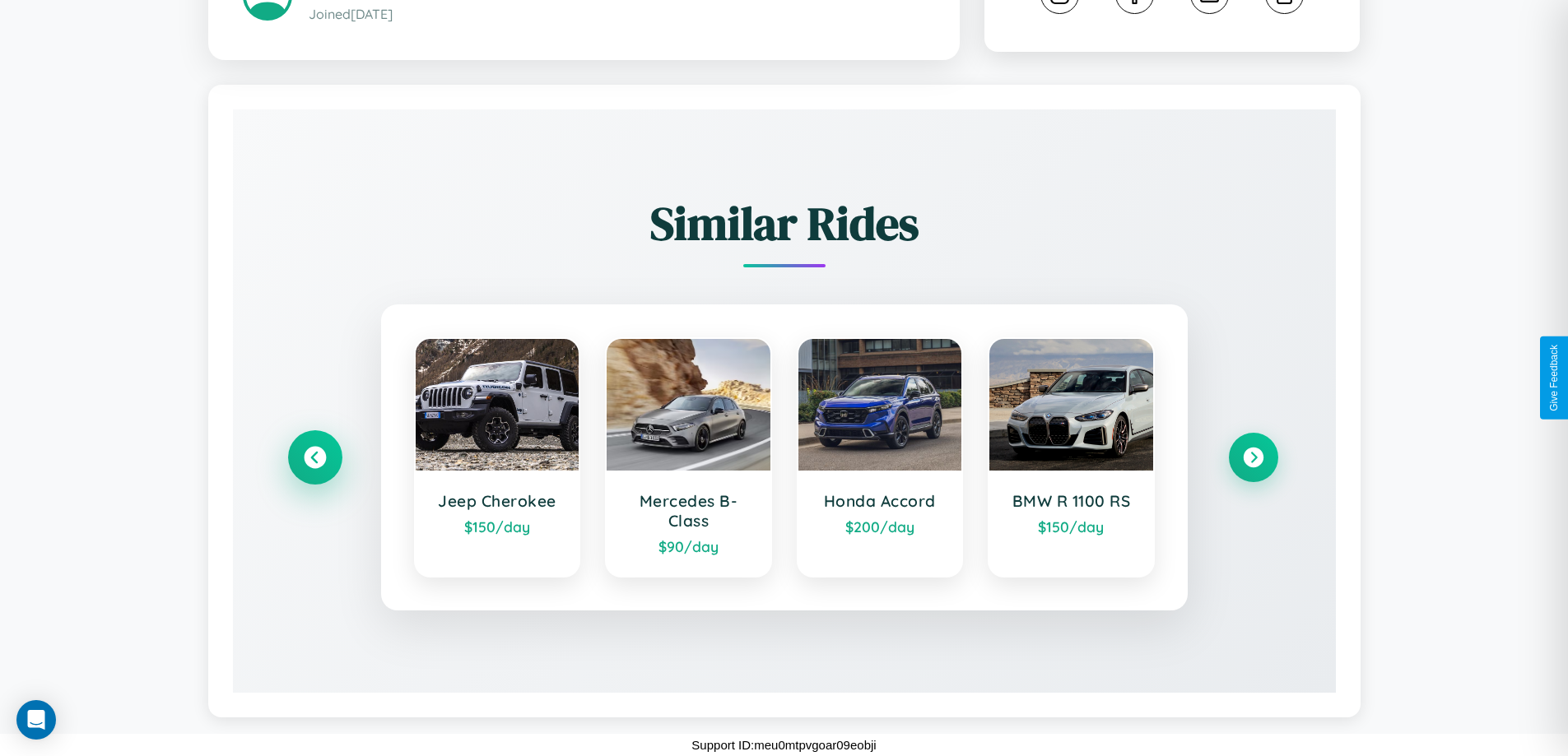
click at [315, 457] on icon at bounding box center [315, 457] width 23 height 23
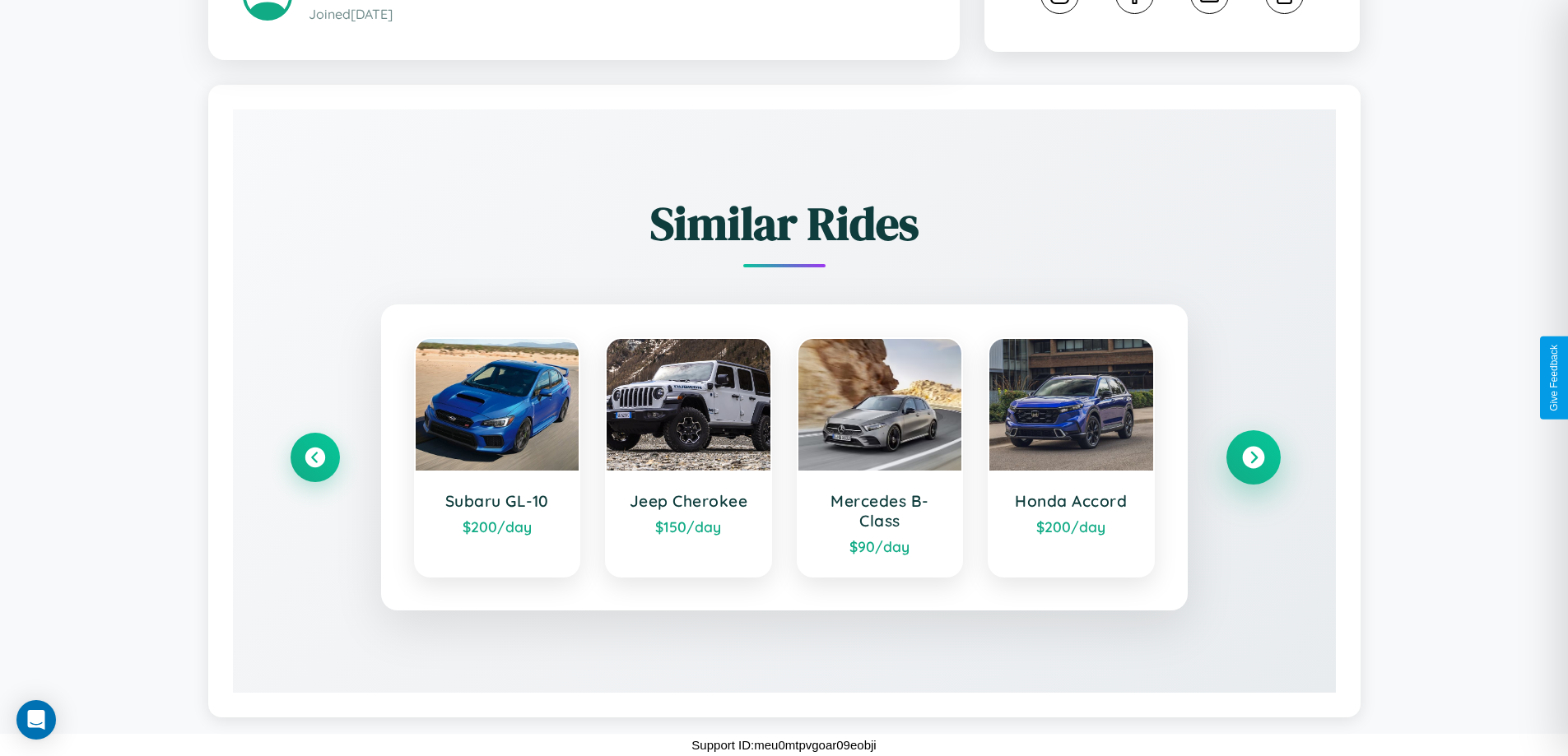
click at [1253, 457] on icon at bounding box center [1253, 457] width 23 height 23
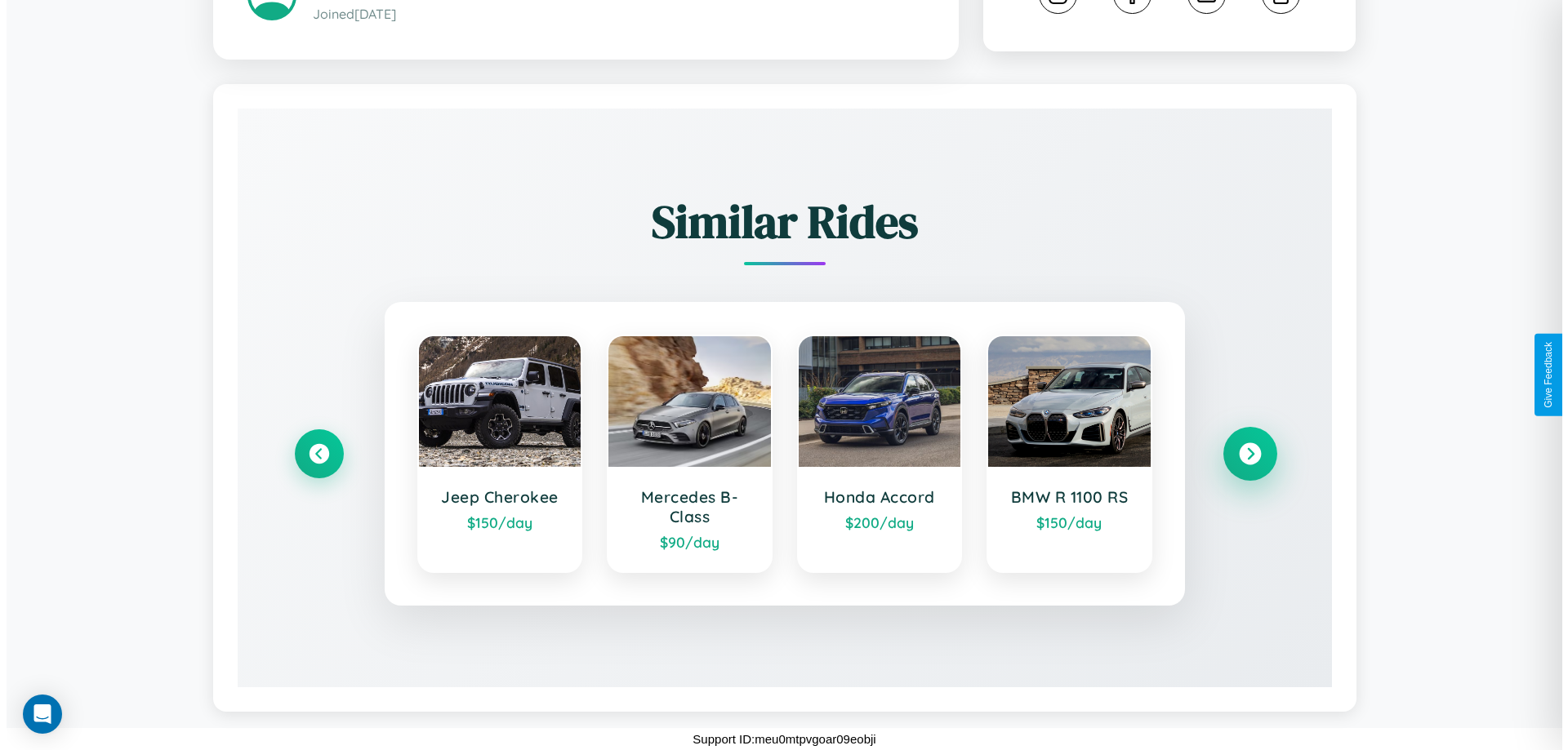
scroll to position [0, 0]
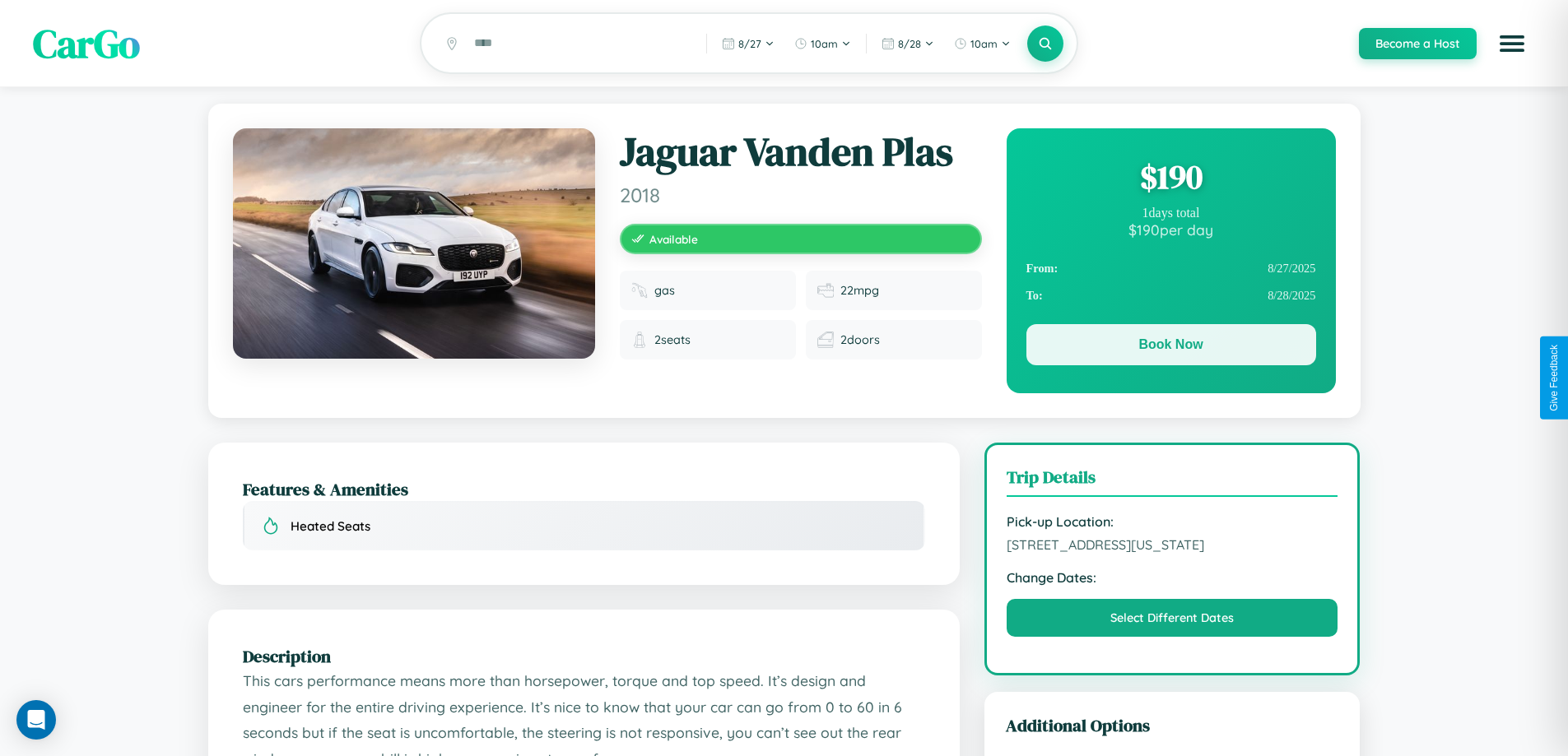
click at [1171, 347] on button "Book Now" at bounding box center [1171, 345] width 290 height 41
